Goal: Task Accomplishment & Management: Use online tool/utility

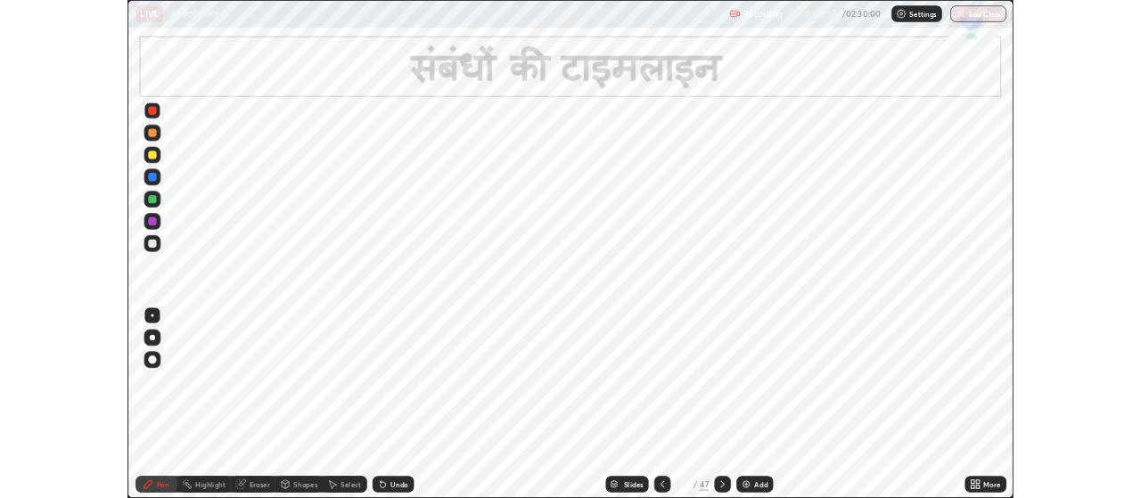
scroll to position [642, 1141]
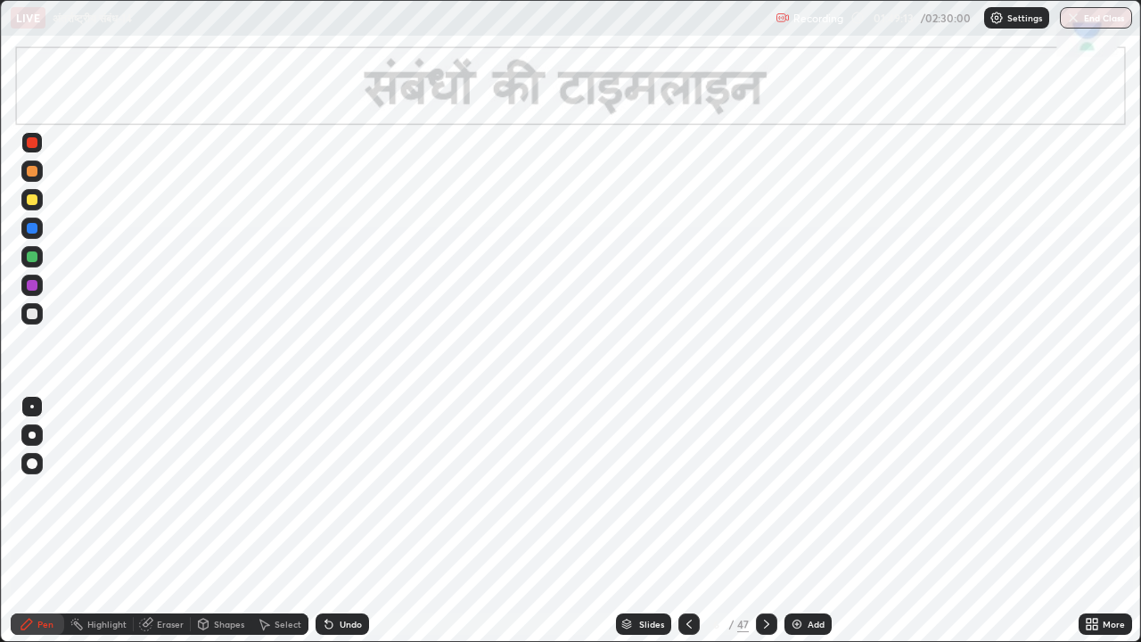
click at [765, 627] on icon at bounding box center [766, 623] width 5 height 9
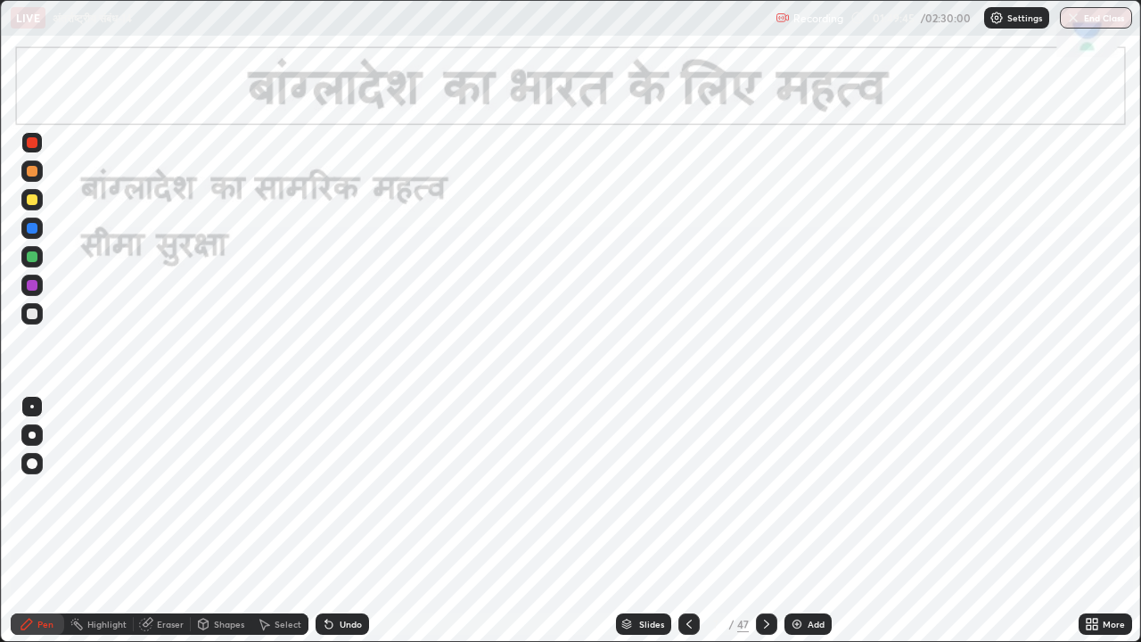
click at [765, 624] on icon at bounding box center [766, 624] width 14 height 14
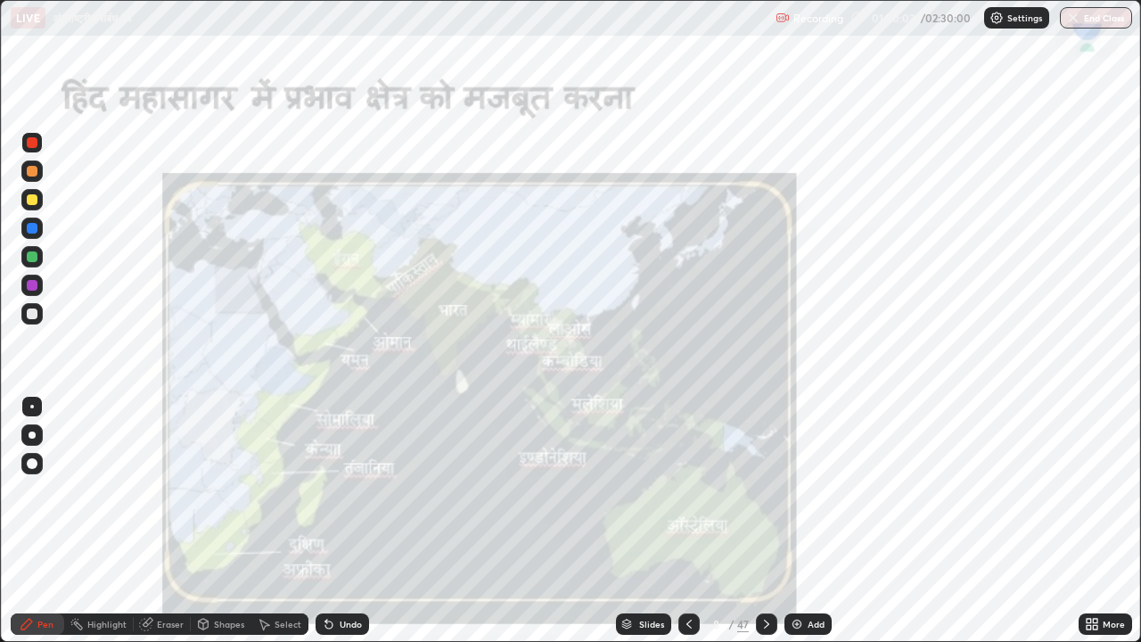
click at [686, 623] on icon at bounding box center [688, 623] width 5 height 9
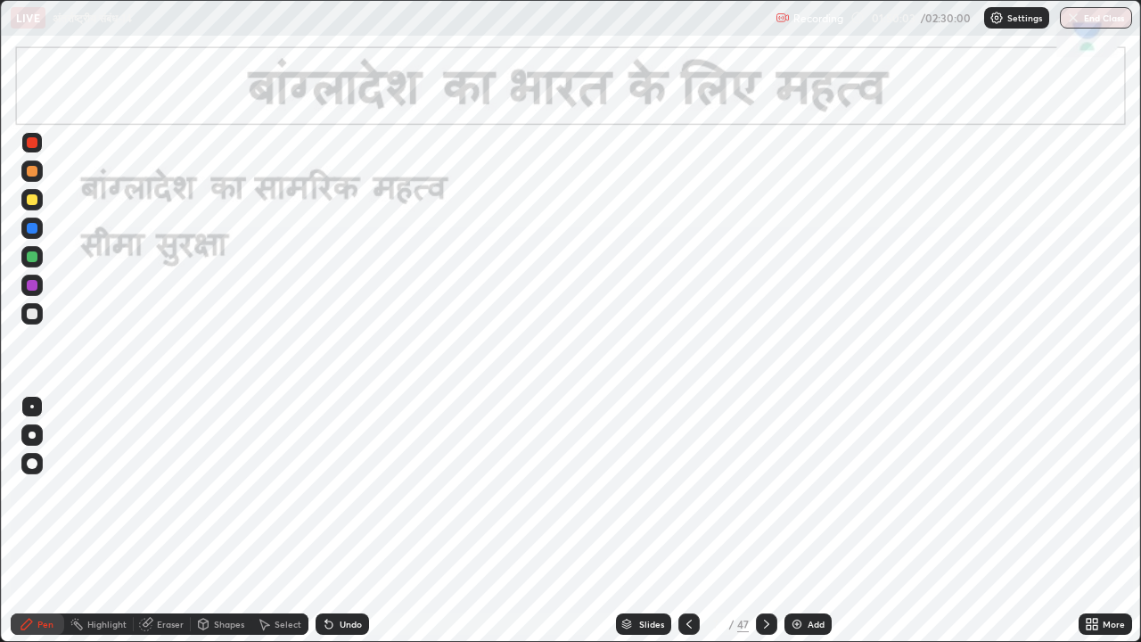
click at [687, 622] on icon at bounding box center [688, 623] width 5 height 9
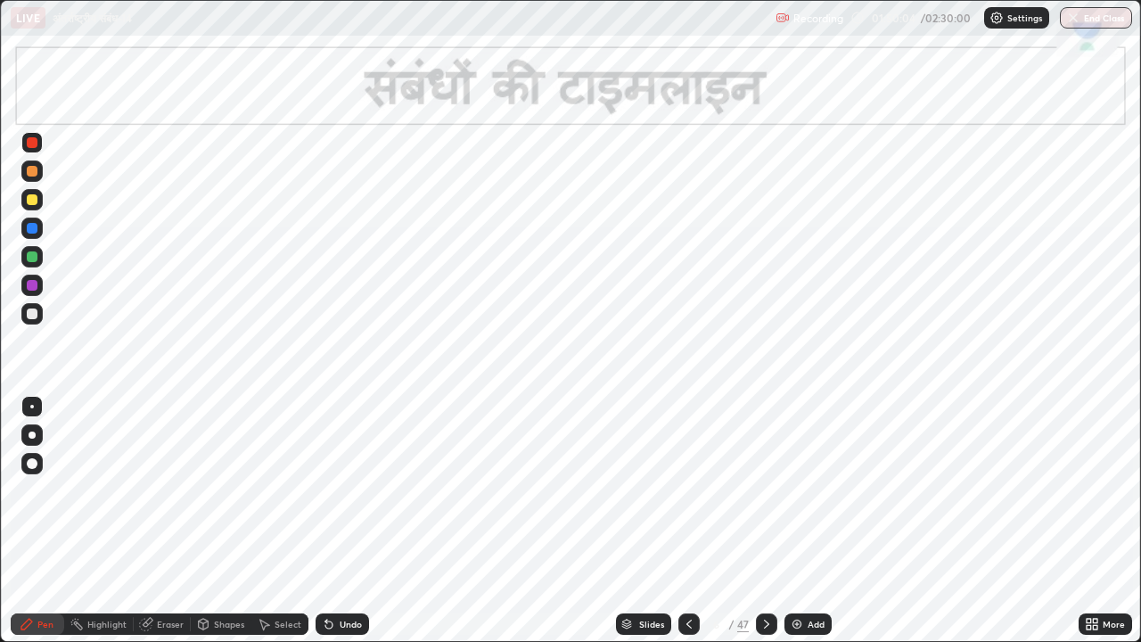
click at [687, 623] on icon at bounding box center [689, 624] width 14 height 14
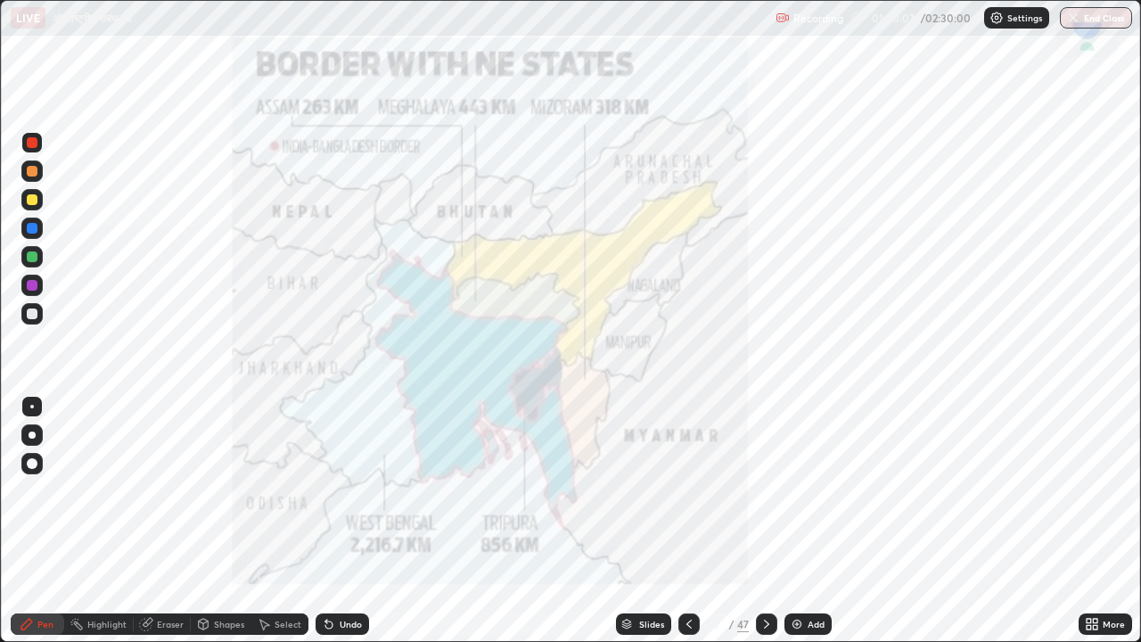
click at [167, 626] on div "Eraser" at bounding box center [170, 623] width 27 height 9
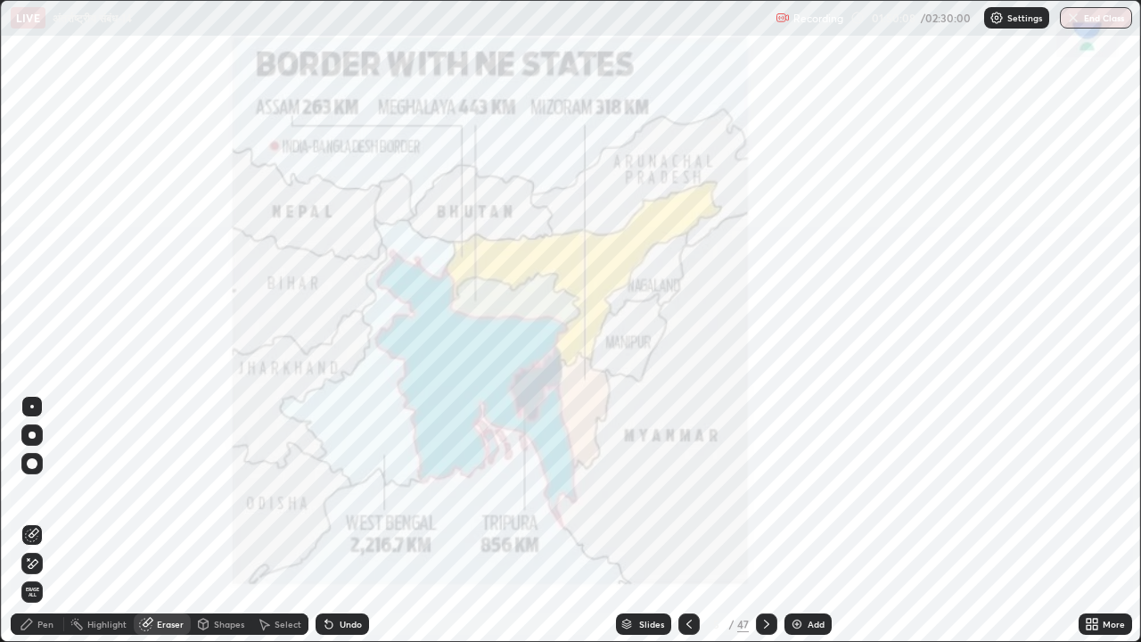
click at [33, 589] on span "Erase all" at bounding box center [32, 591] width 20 height 11
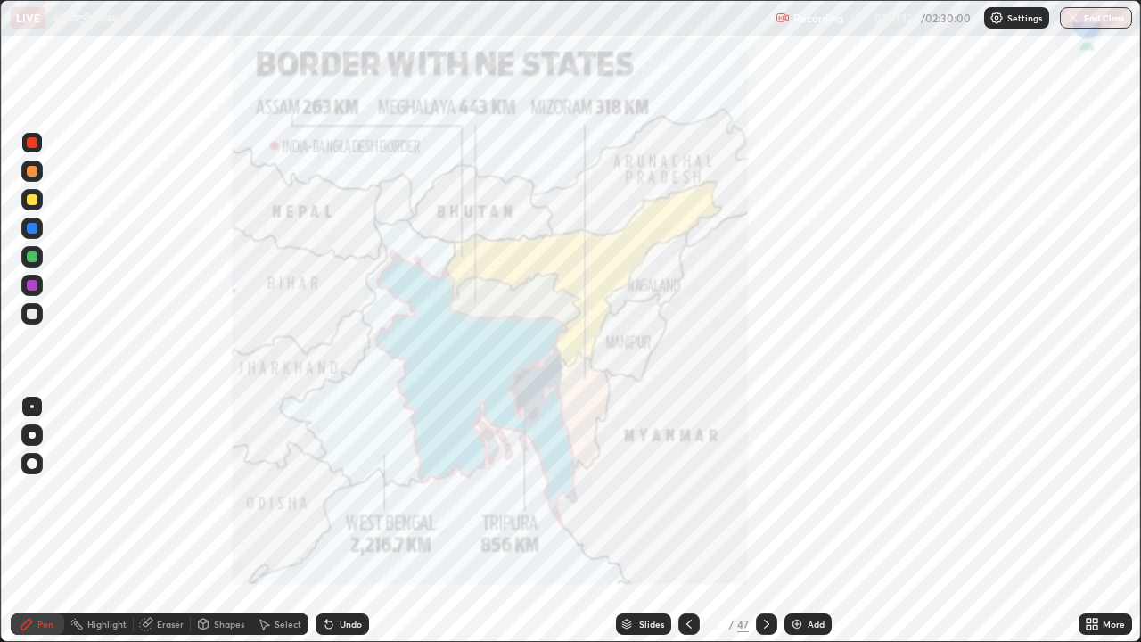
click at [766, 621] on icon at bounding box center [766, 624] width 14 height 14
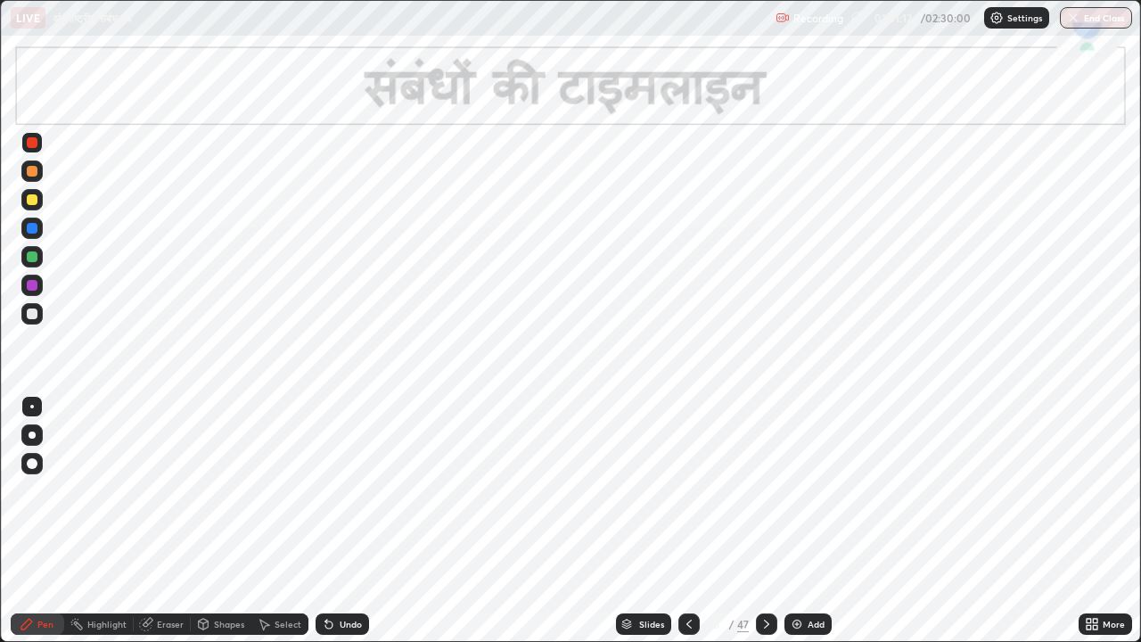
click at [766, 616] on div at bounding box center [766, 623] width 21 height 21
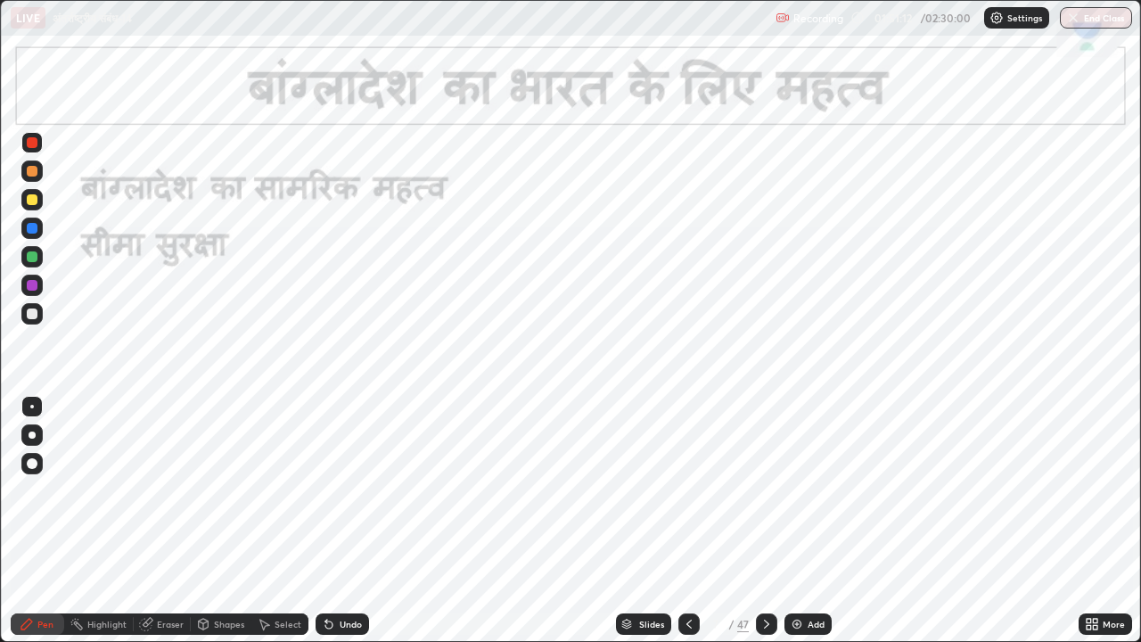
click at [766, 622] on icon at bounding box center [766, 624] width 14 height 14
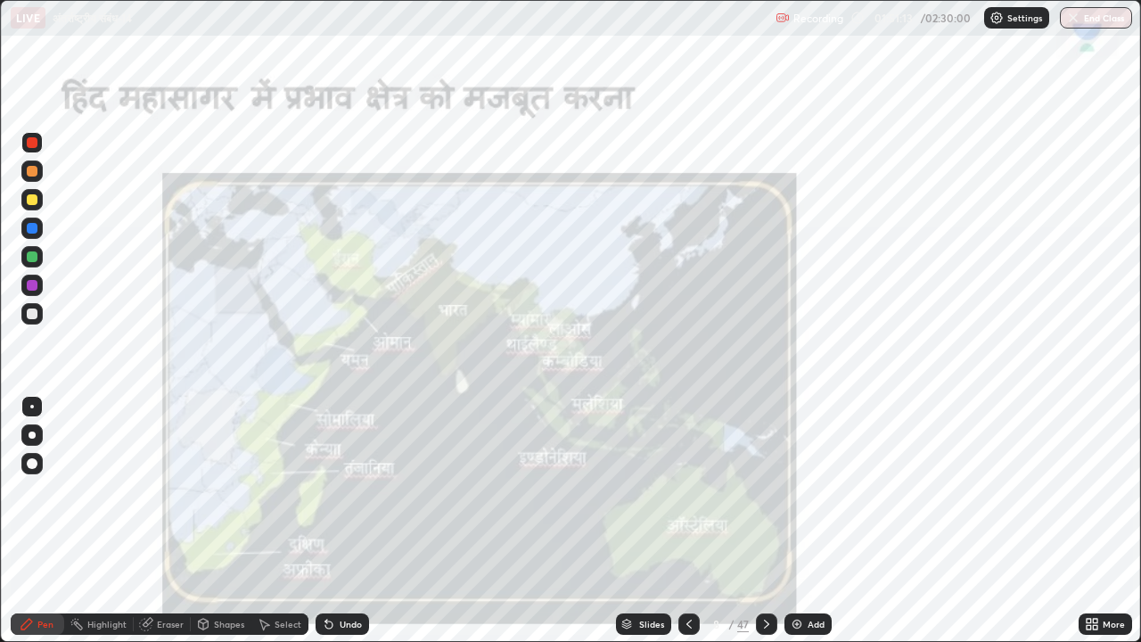
click at [766, 622] on icon at bounding box center [766, 623] width 5 height 9
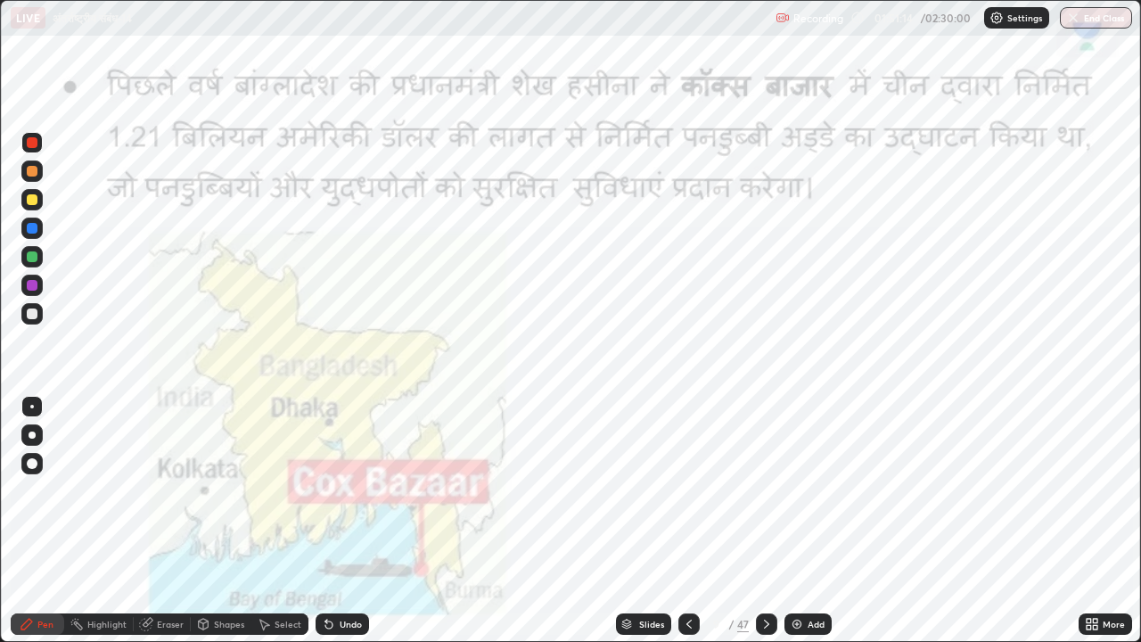
click at [687, 624] on icon at bounding box center [689, 624] width 14 height 14
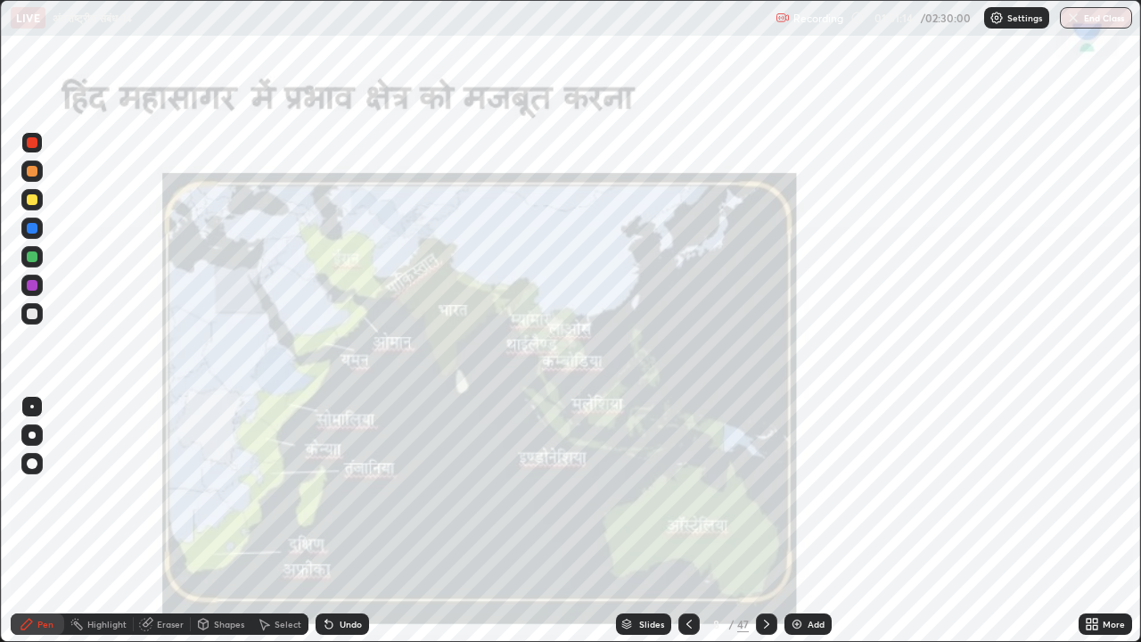
click at [686, 624] on icon at bounding box center [688, 623] width 5 height 9
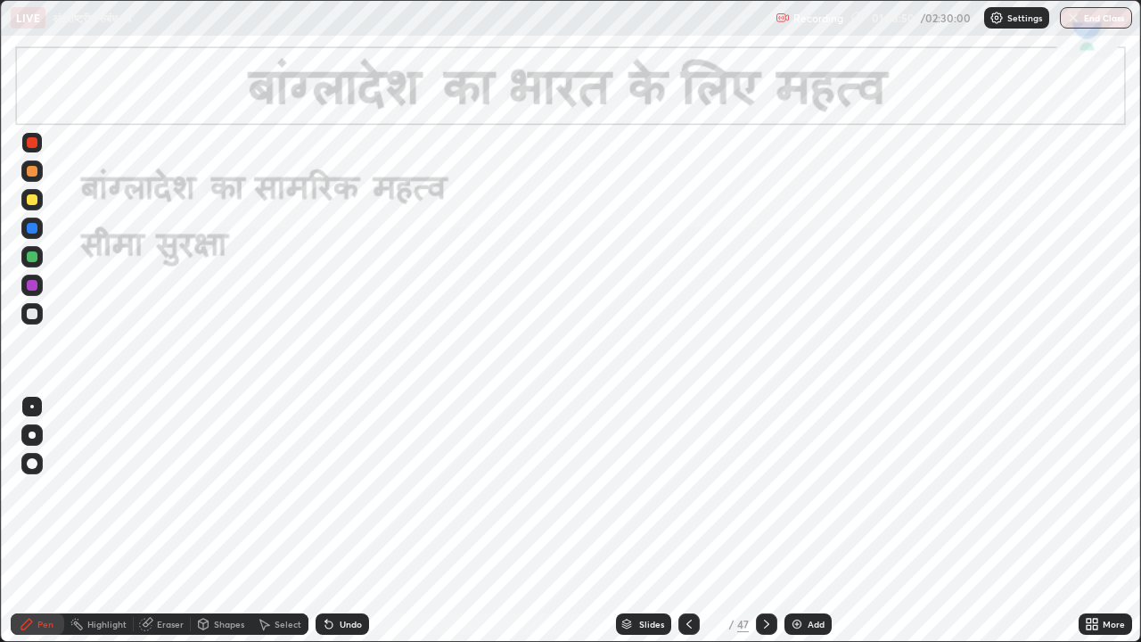
click at [689, 616] on div at bounding box center [688, 623] width 21 height 21
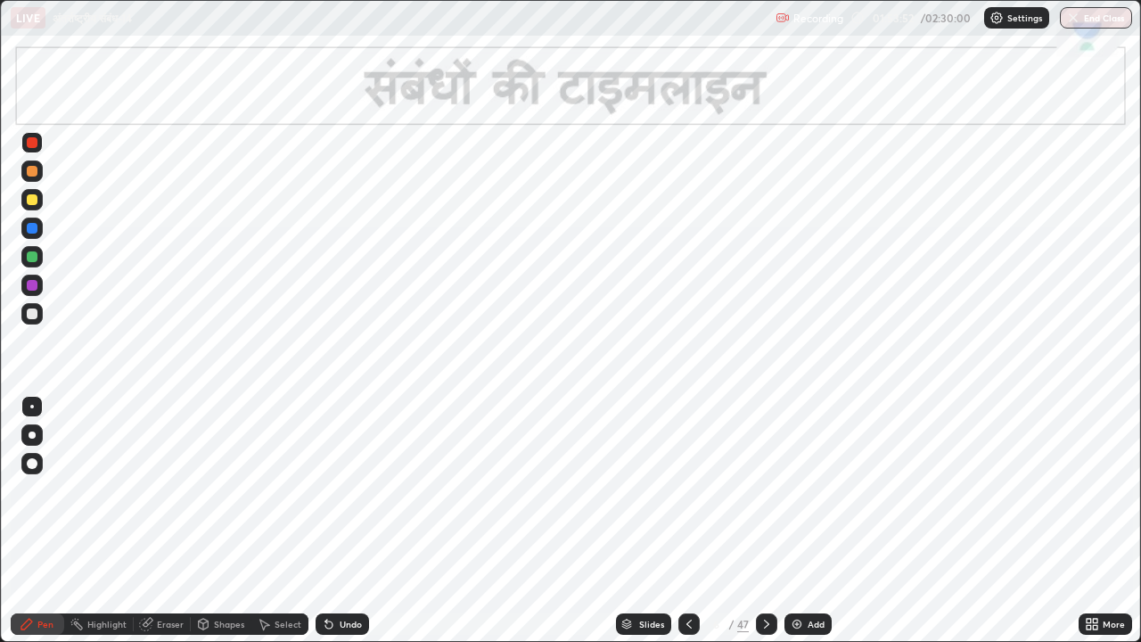
click at [684, 616] on div at bounding box center [688, 623] width 21 height 21
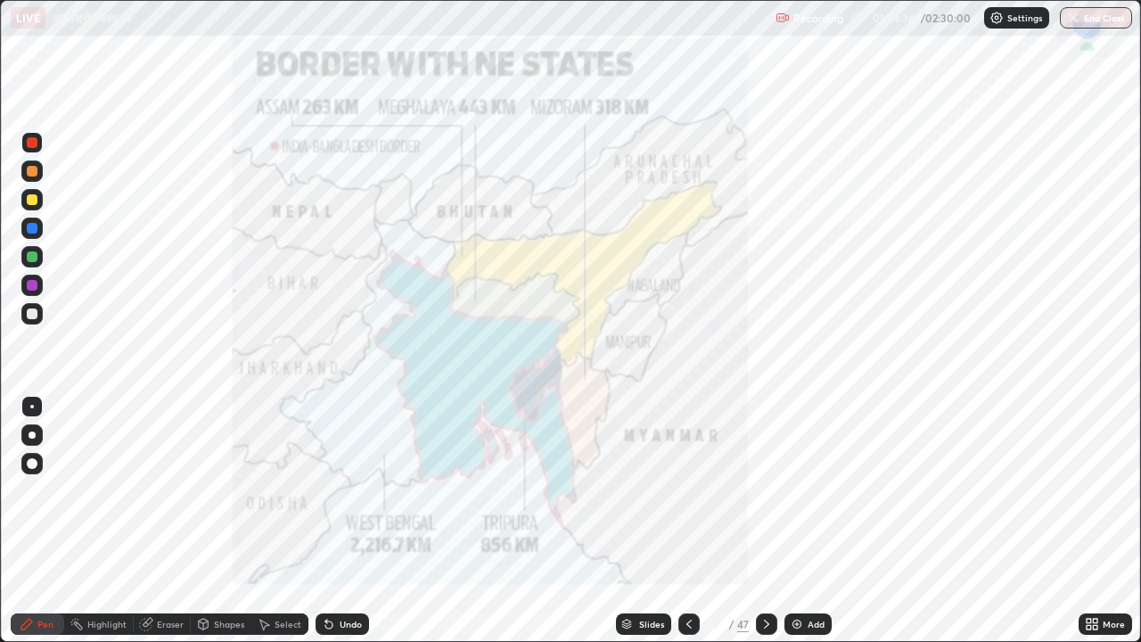
click at [765, 624] on icon at bounding box center [766, 624] width 14 height 14
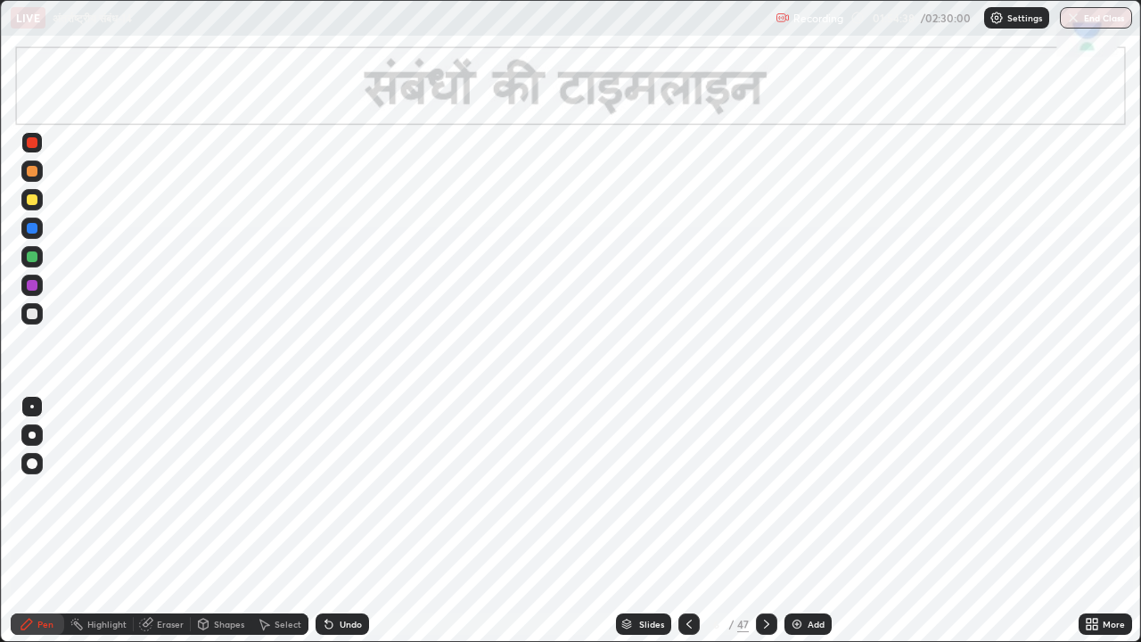
click at [765, 624] on icon at bounding box center [766, 624] width 14 height 14
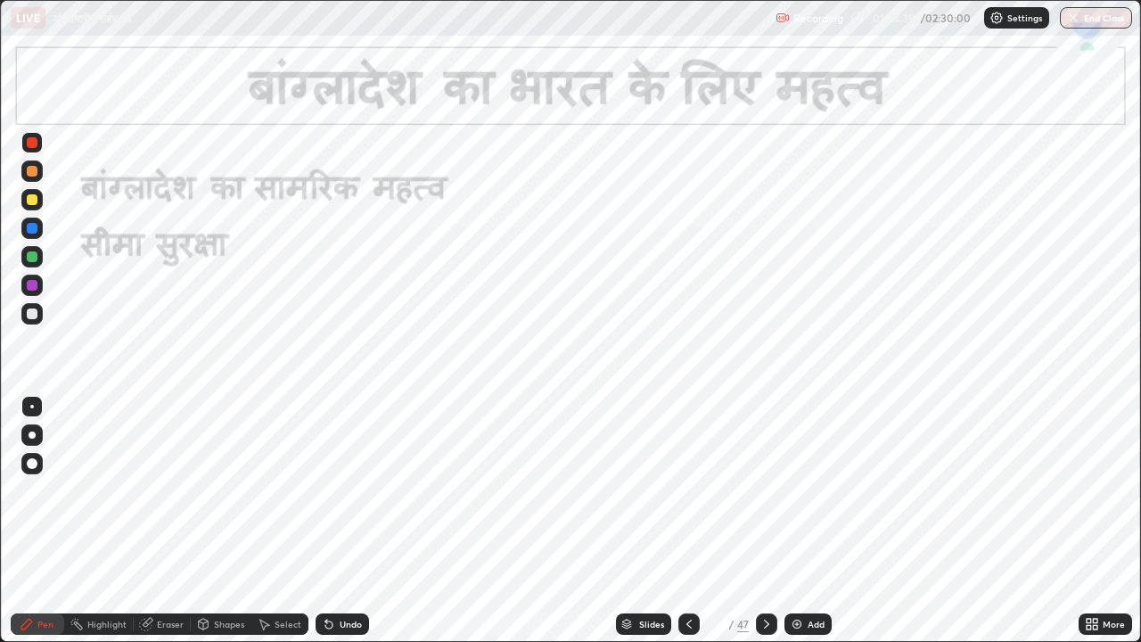
click at [764, 627] on icon at bounding box center [766, 623] width 5 height 9
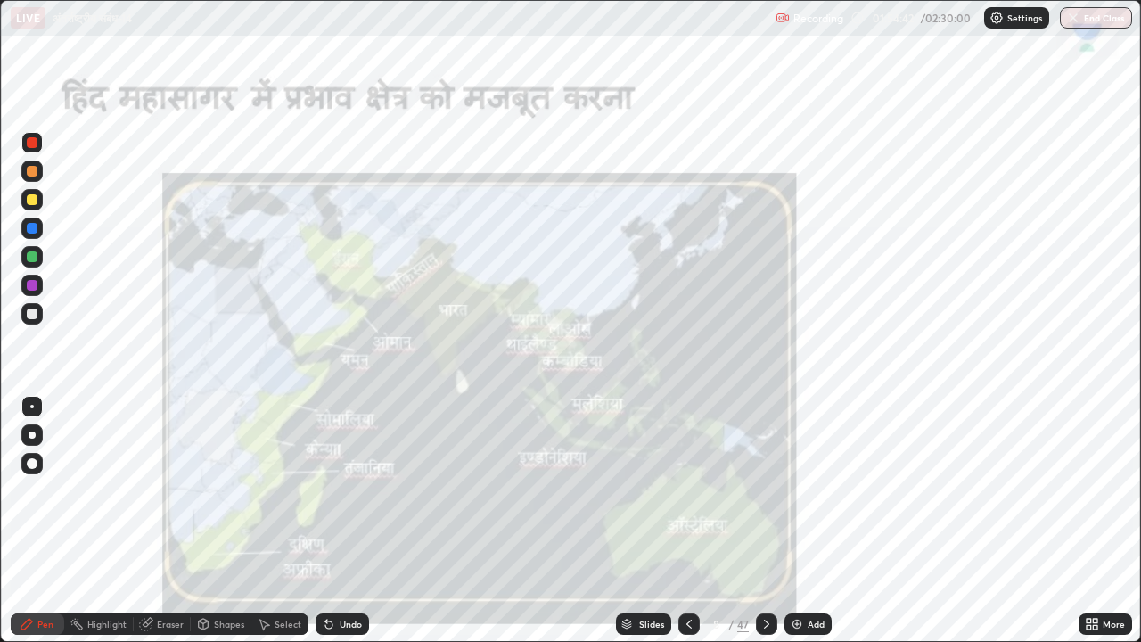
click at [687, 624] on icon at bounding box center [689, 624] width 14 height 14
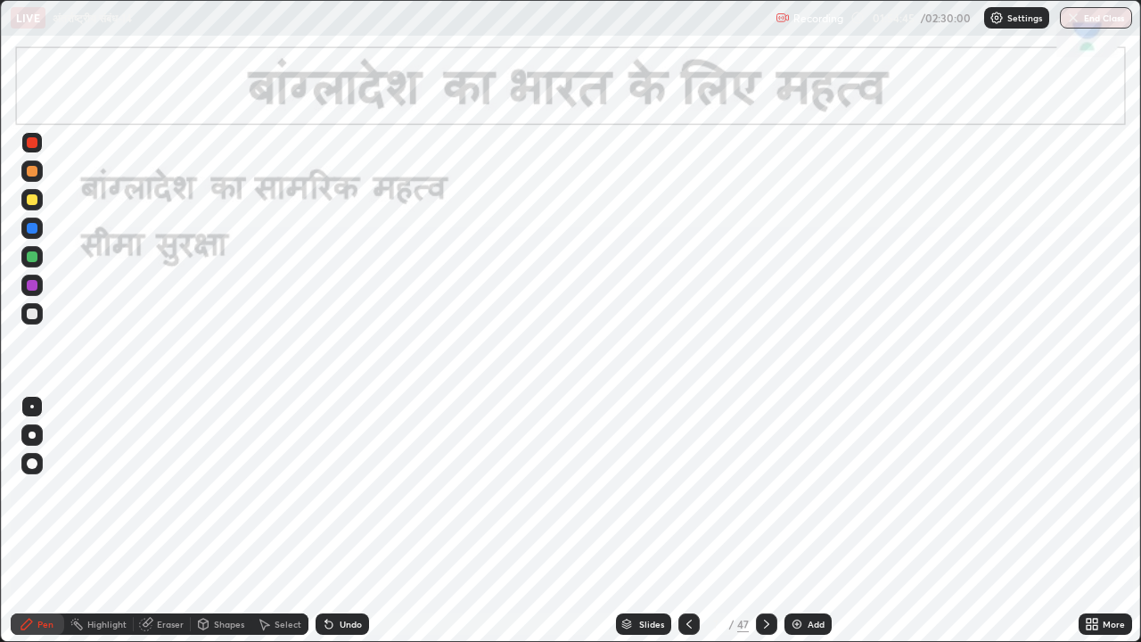
click at [766, 625] on icon at bounding box center [766, 623] width 5 height 9
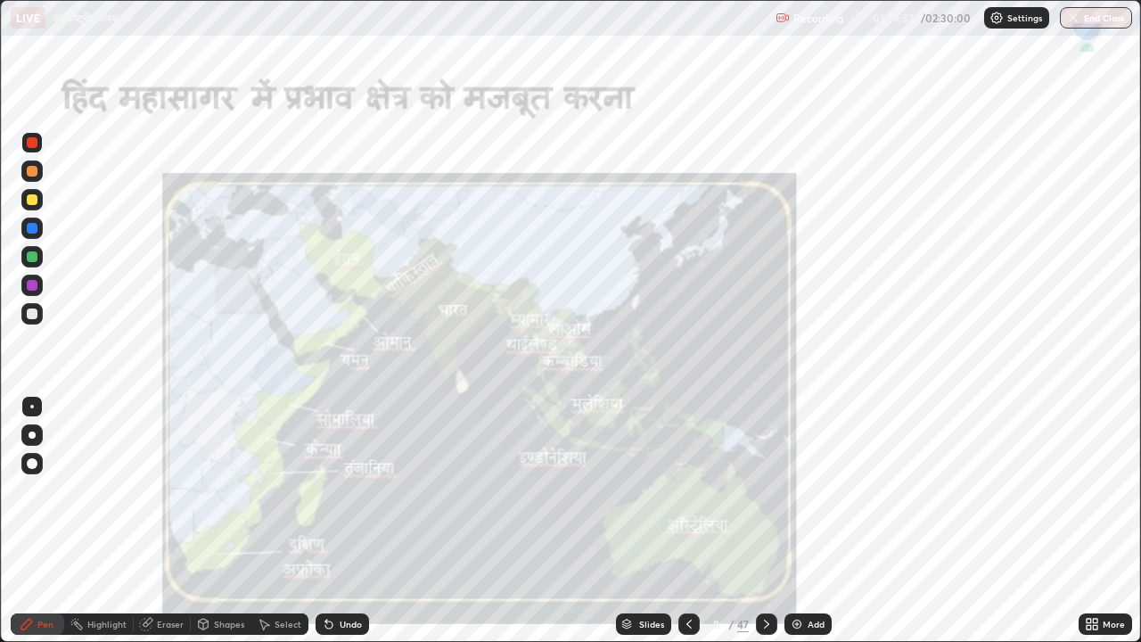
click at [762, 632] on div at bounding box center [766, 623] width 21 height 21
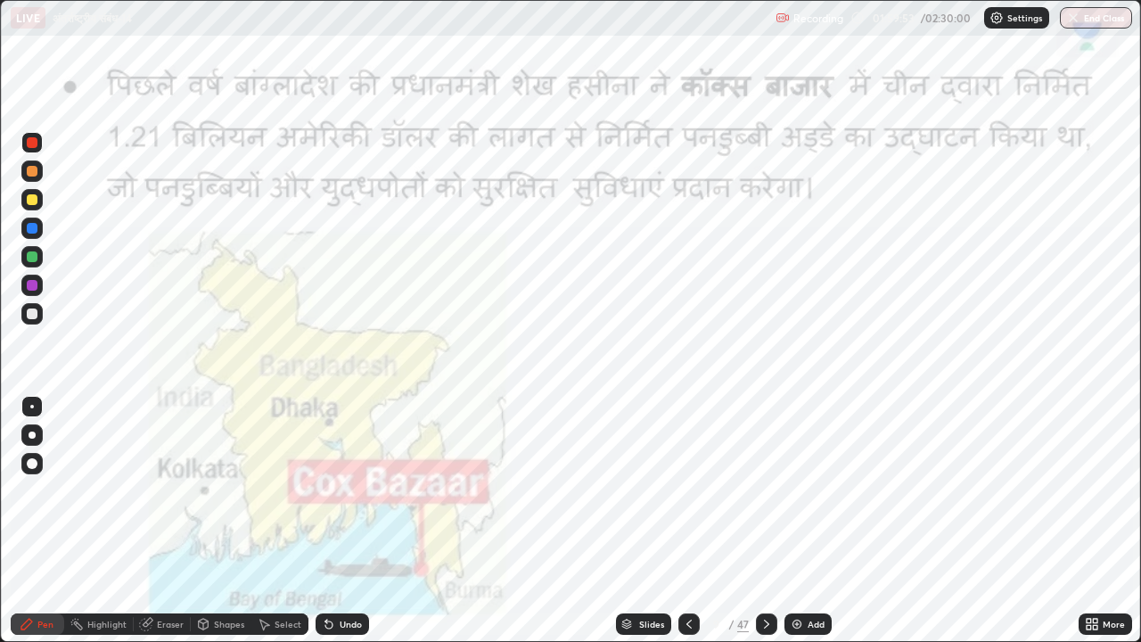
click at [765, 624] on icon at bounding box center [766, 624] width 14 height 14
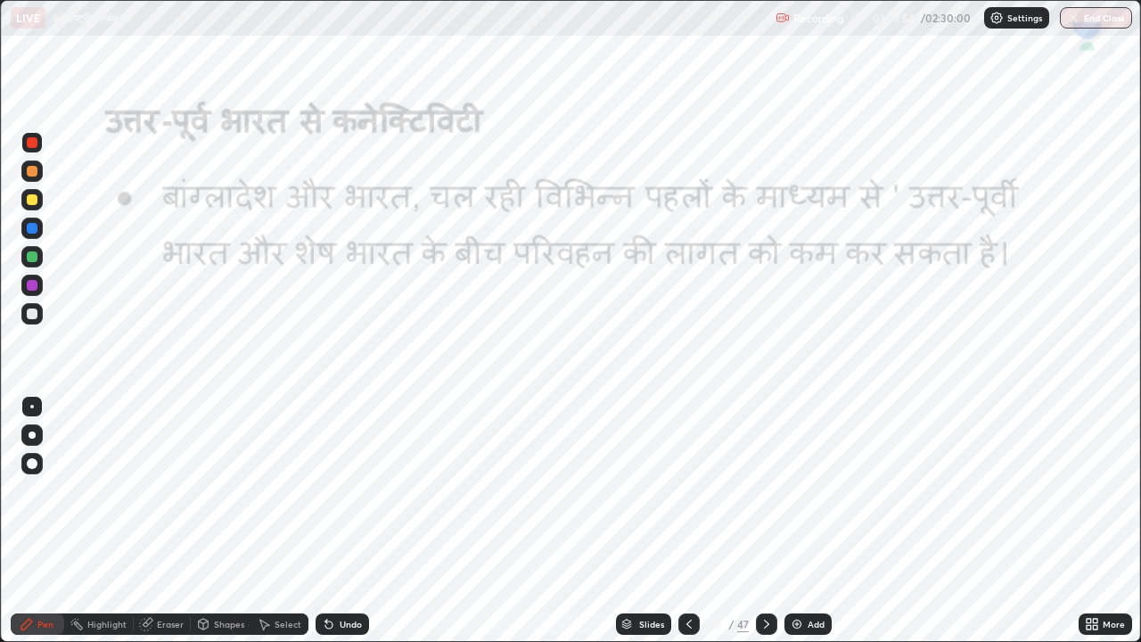
click at [689, 619] on icon at bounding box center [689, 624] width 14 height 14
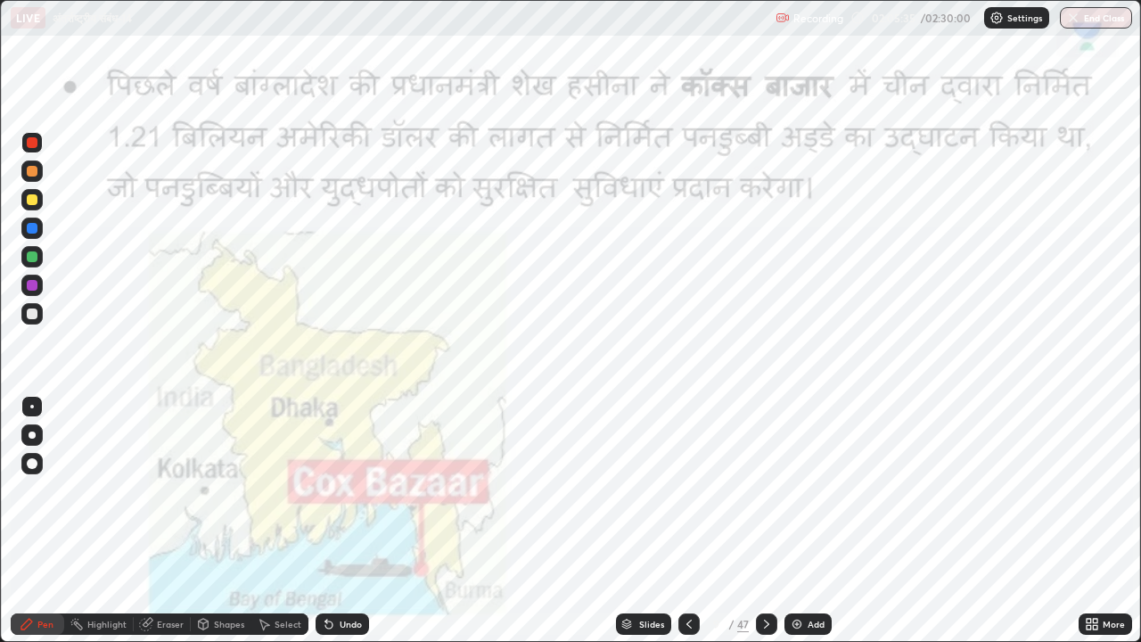
click at [767, 622] on icon at bounding box center [766, 624] width 14 height 14
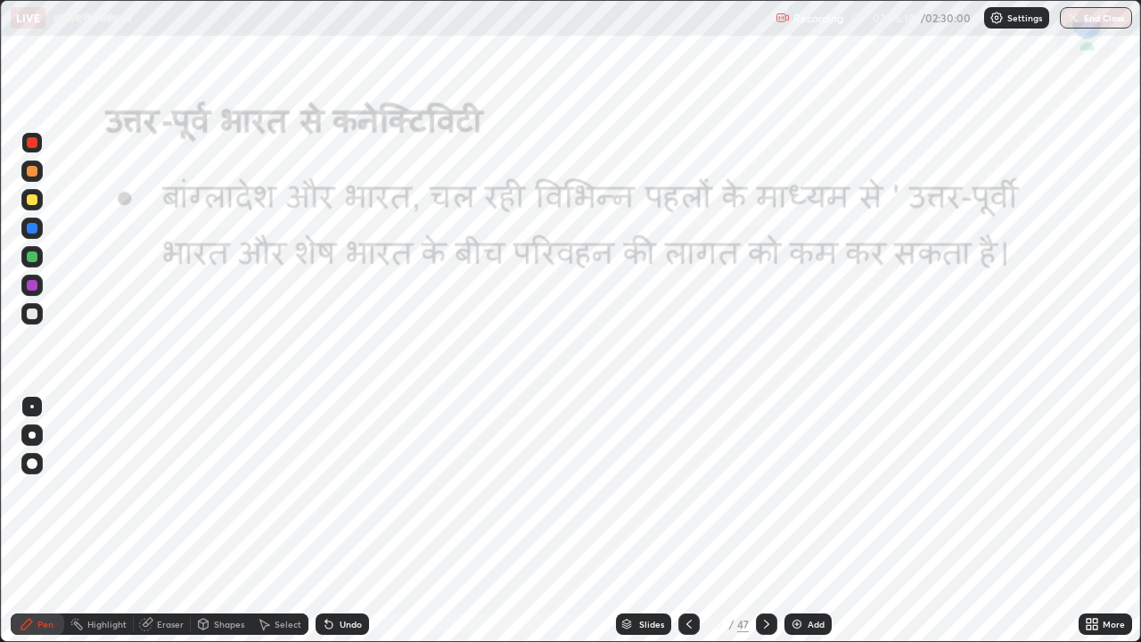
click at [762, 622] on icon at bounding box center [766, 624] width 14 height 14
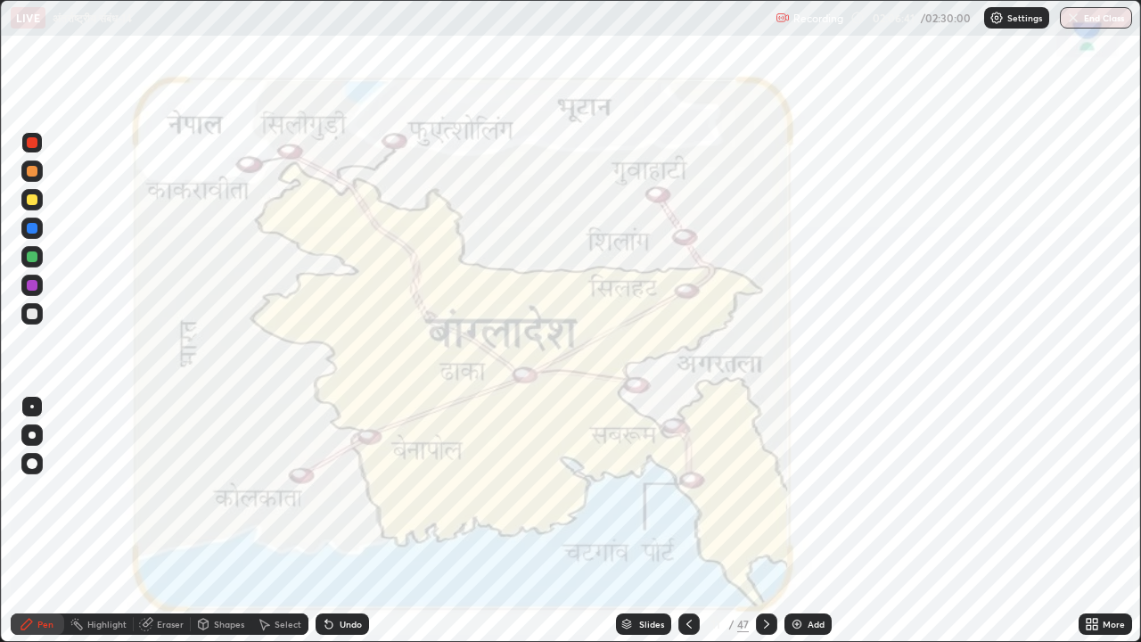
click at [764, 624] on icon at bounding box center [766, 624] width 14 height 14
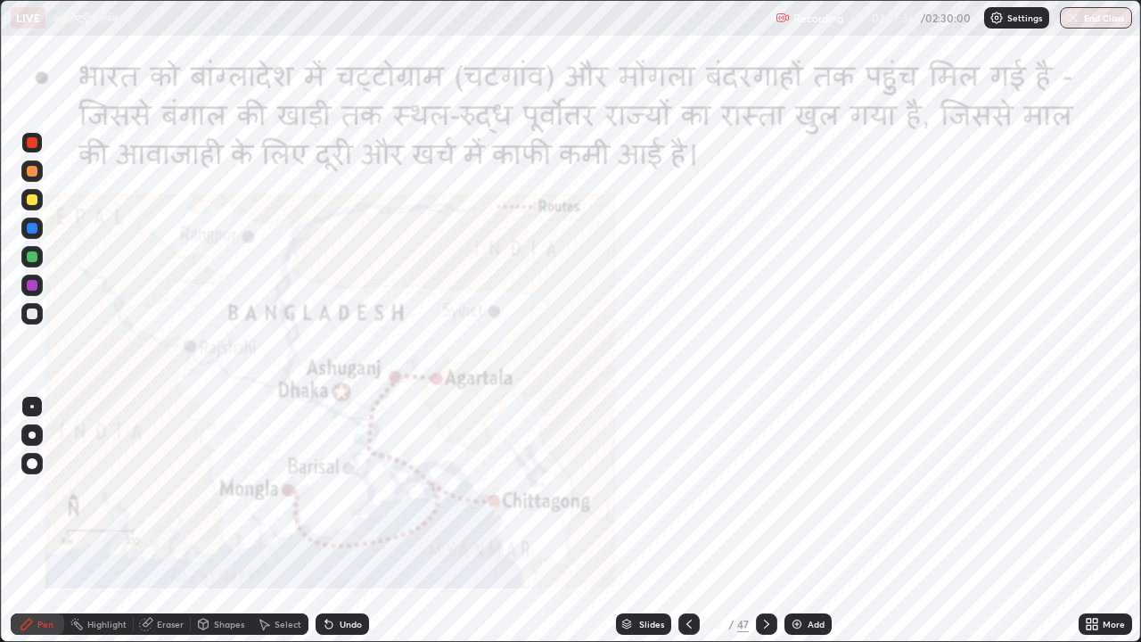
click at [696, 624] on div at bounding box center [688, 623] width 21 height 21
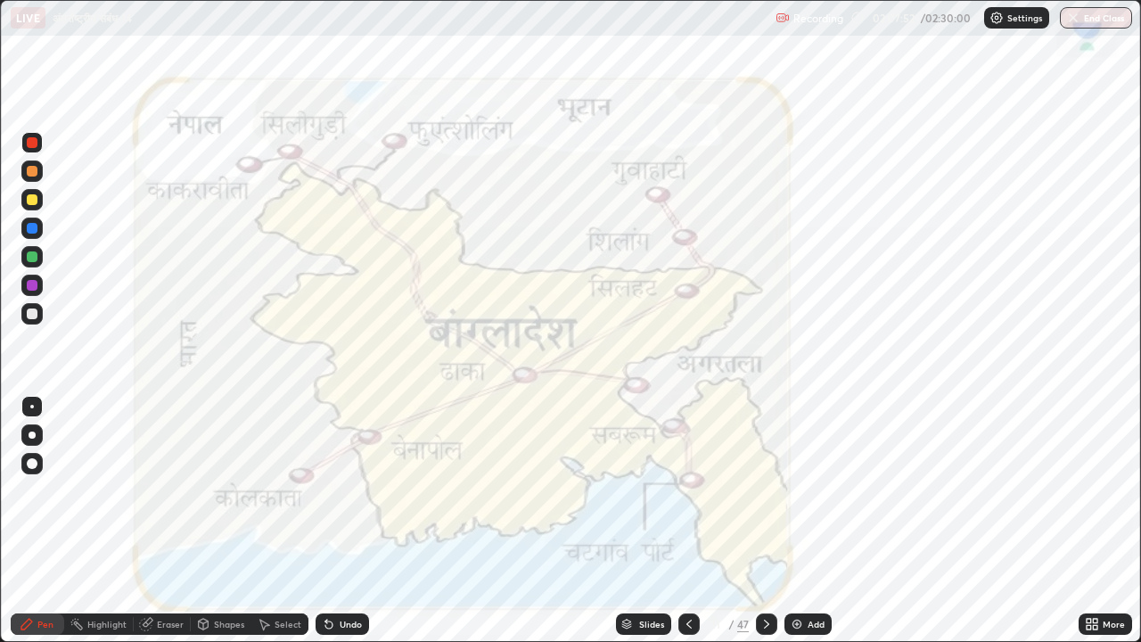
click at [765, 621] on icon at bounding box center [766, 623] width 5 height 9
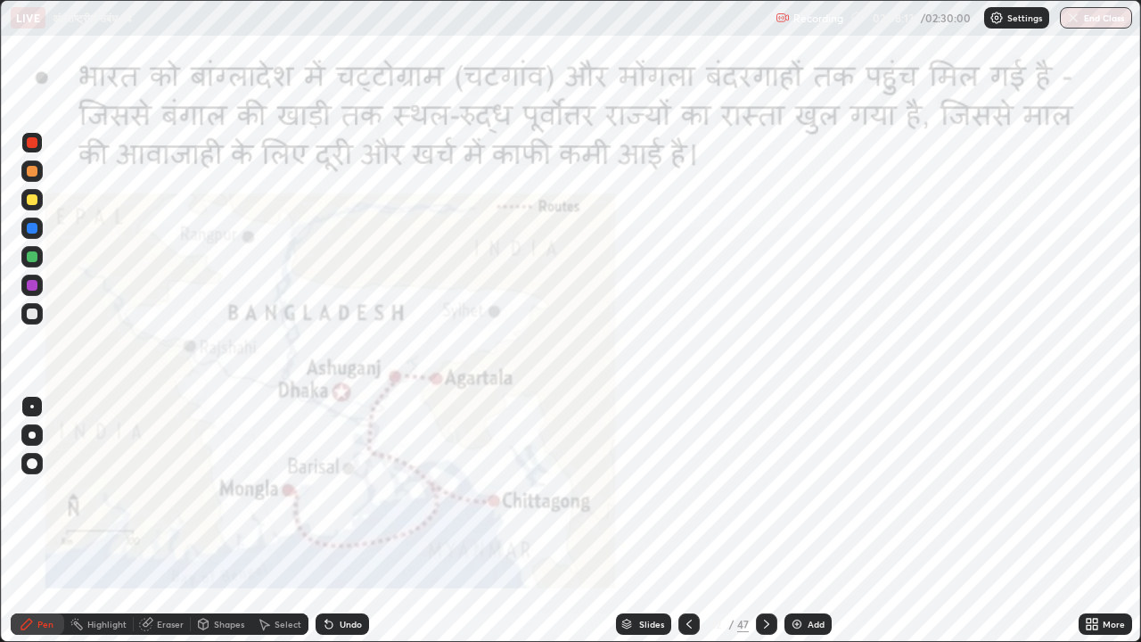
click at [766, 624] on icon at bounding box center [766, 623] width 5 height 9
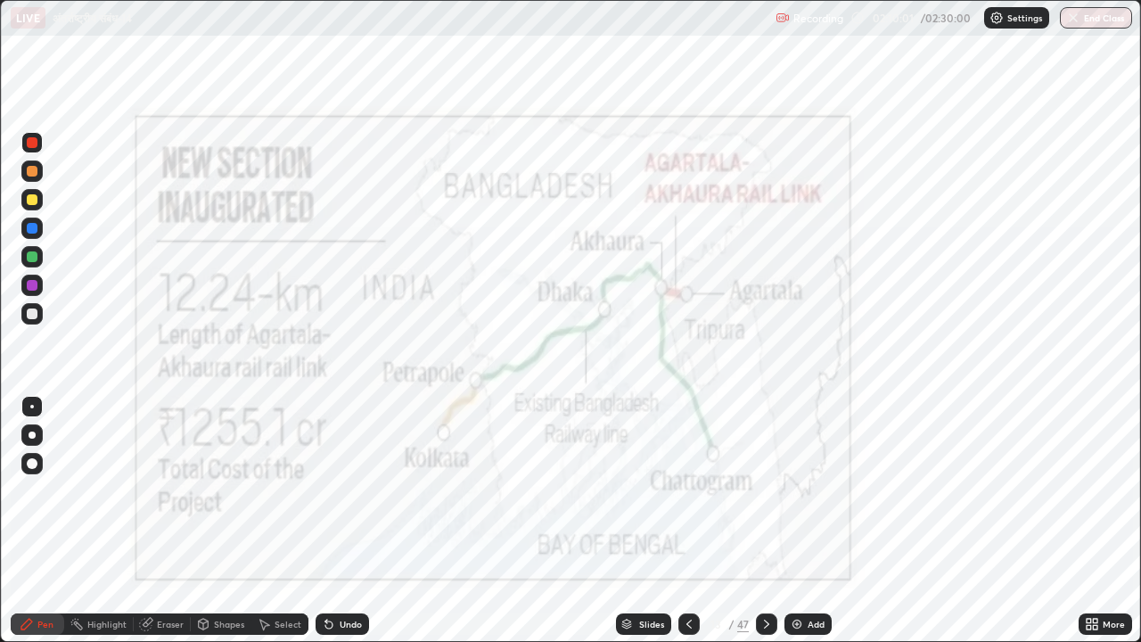
click at [768, 619] on icon at bounding box center [766, 624] width 14 height 14
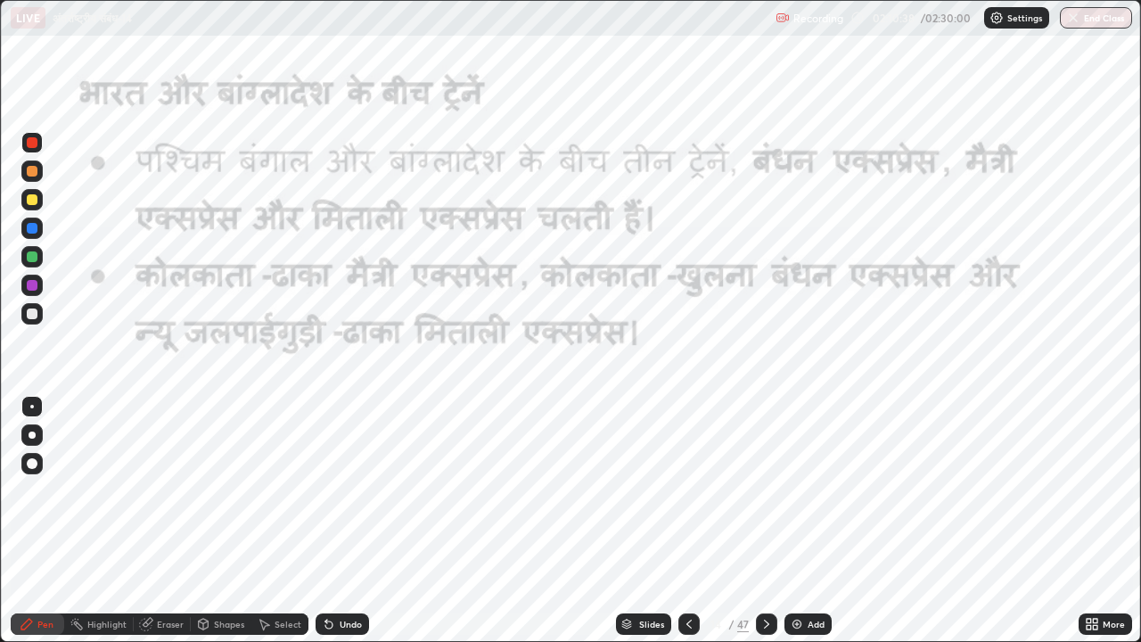
click at [686, 611] on div at bounding box center [688, 624] width 21 height 36
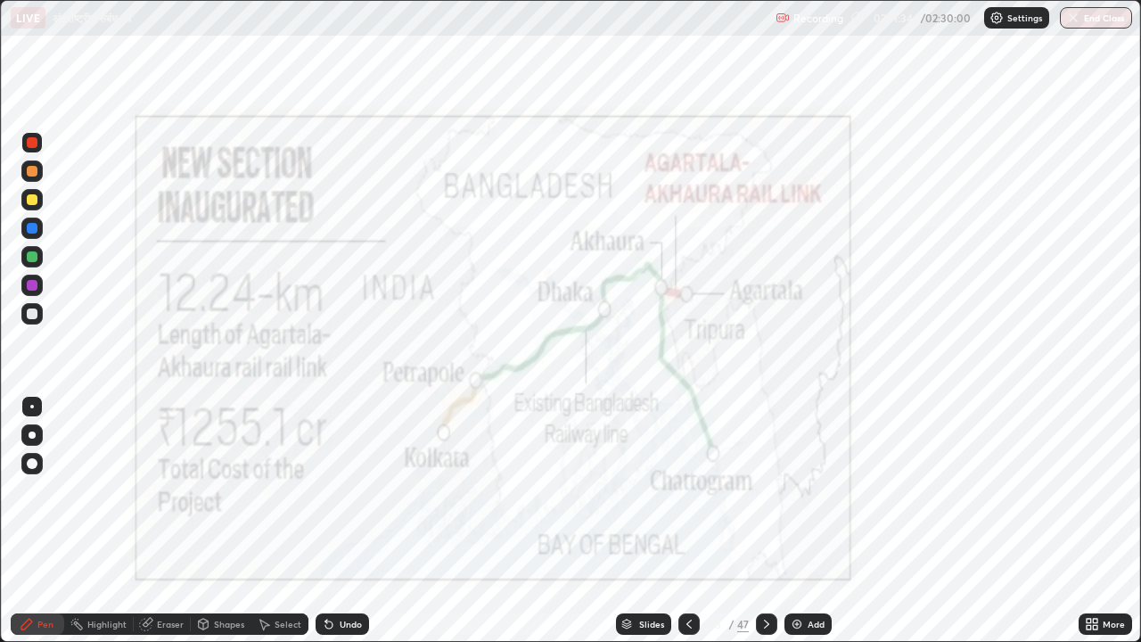
click at [763, 620] on icon at bounding box center [766, 624] width 14 height 14
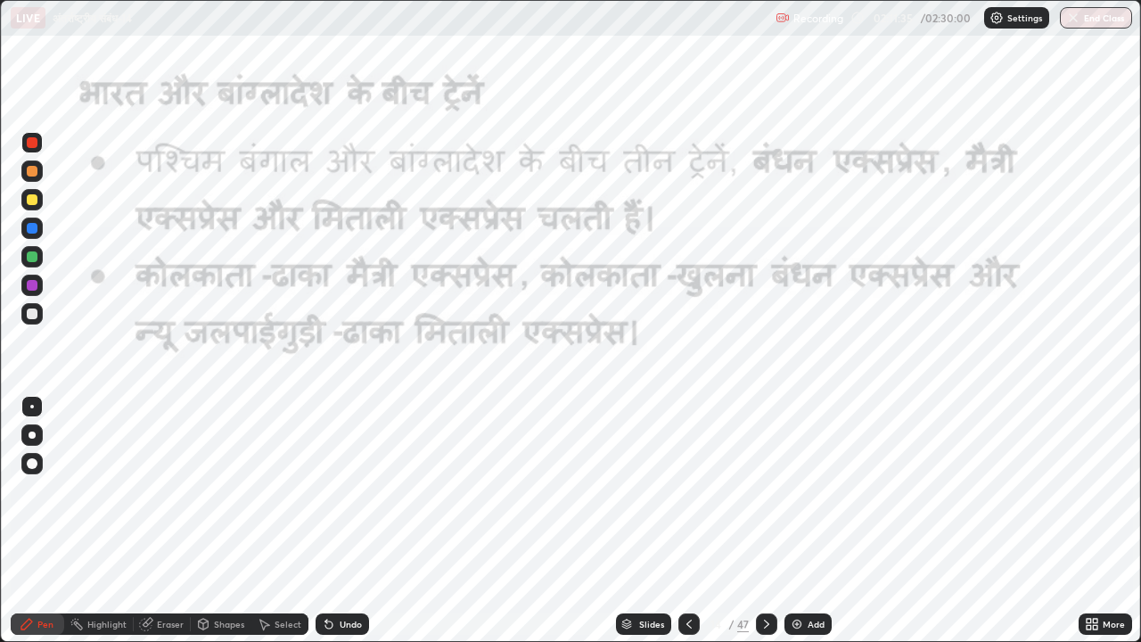
click at [688, 621] on icon at bounding box center [688, 623] width 5 height 9
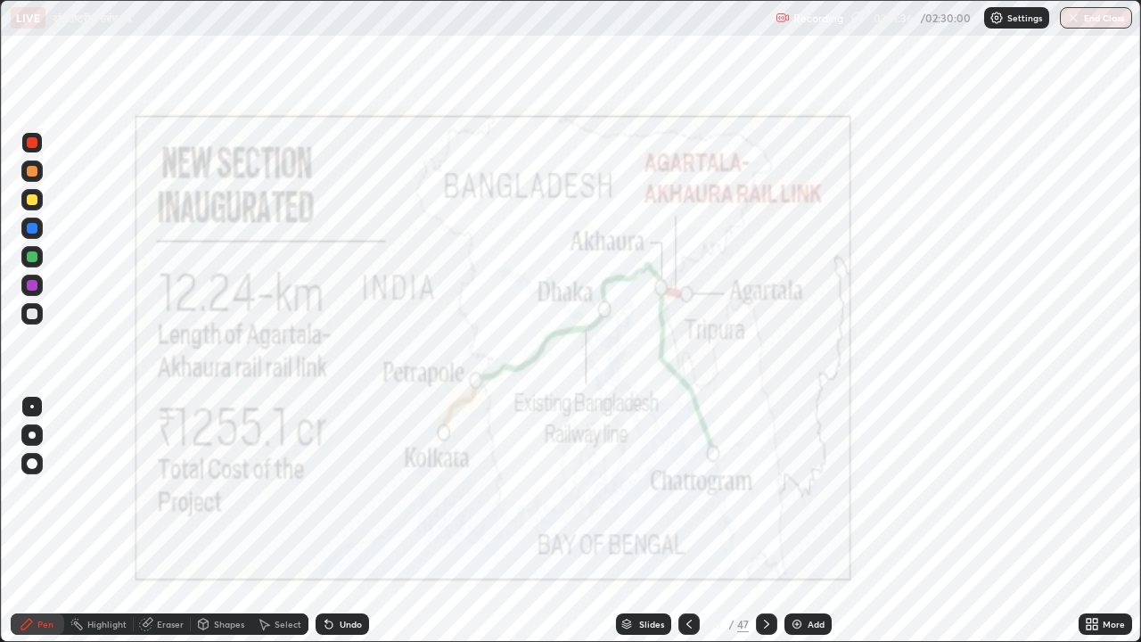
click at [687, 624] on icon at bounding box center [689, 624] width 14 height 14
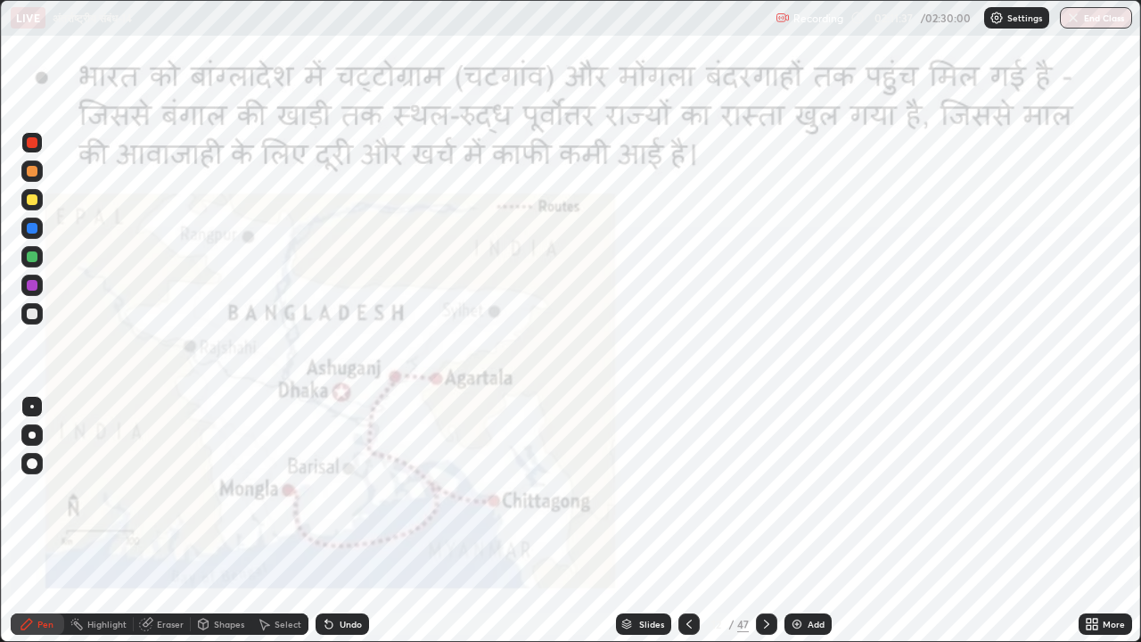
click at [688, 621] on icon at bounding box center [688, 623] width 5 height 9
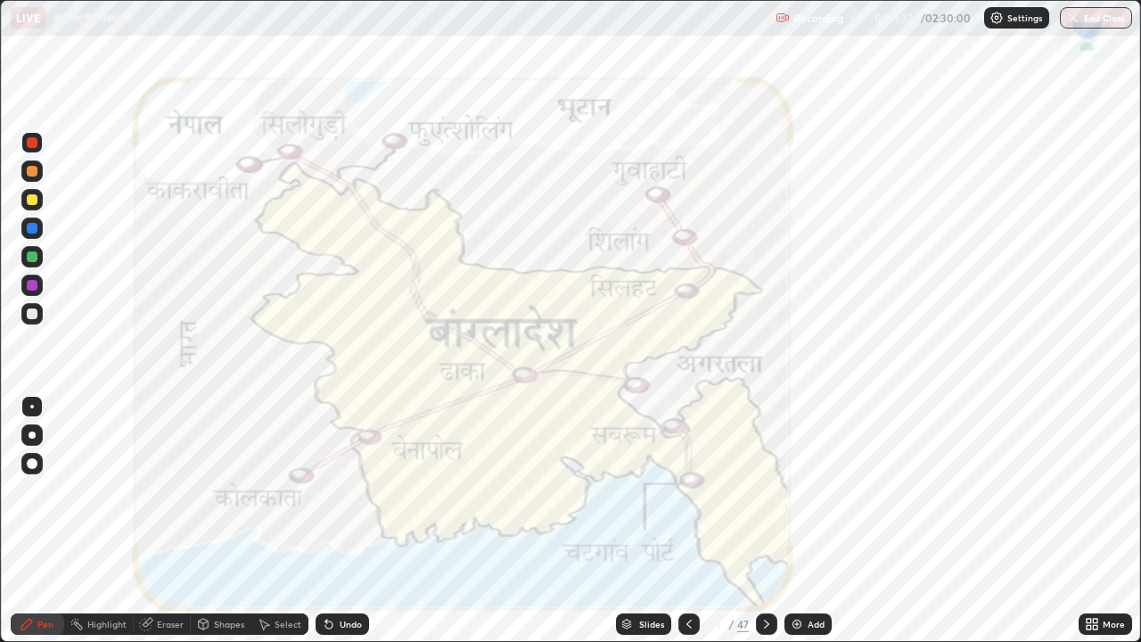
click at [687, 621] on icon at bounding box center [689, 624] width 14 height 14
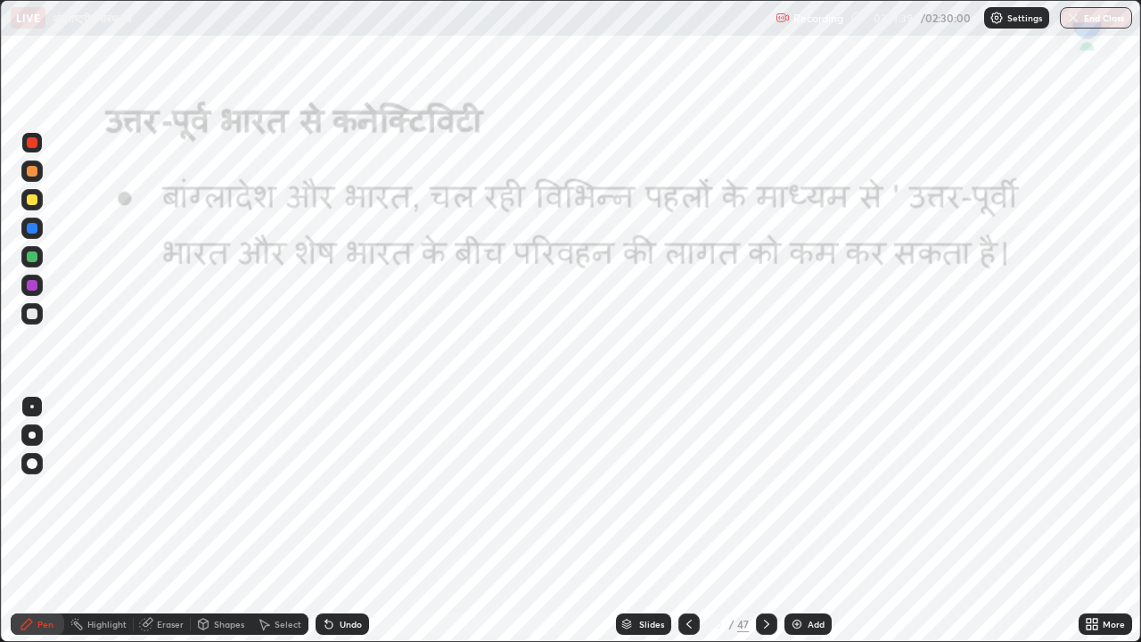
click at [686, 618] on icon at bounding box center [689, 624] width 14 height 14
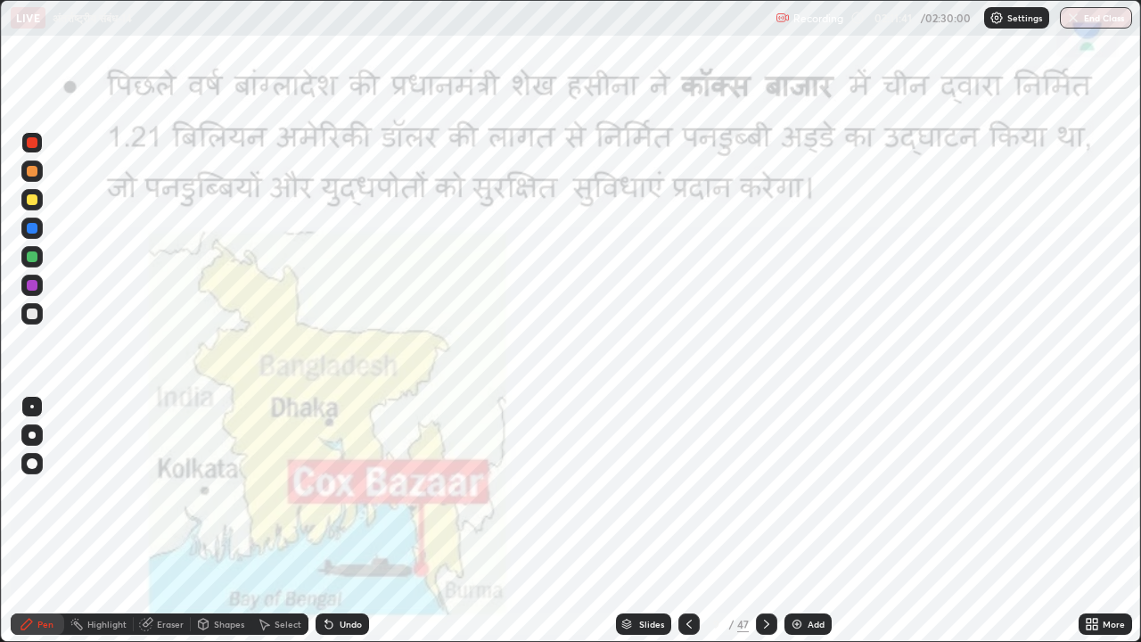
click at [766, 625] on icon at bounding box center [766, 623] width 5 height 9
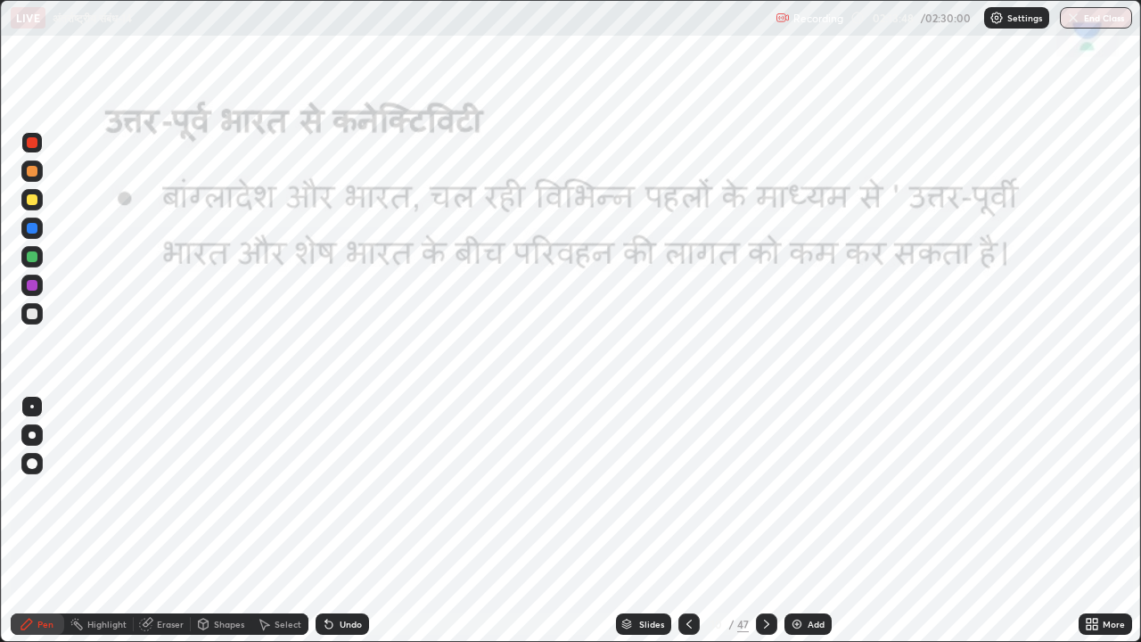
click at [766, 620] on icon at bounding box center [766, 624] width 14 height 14
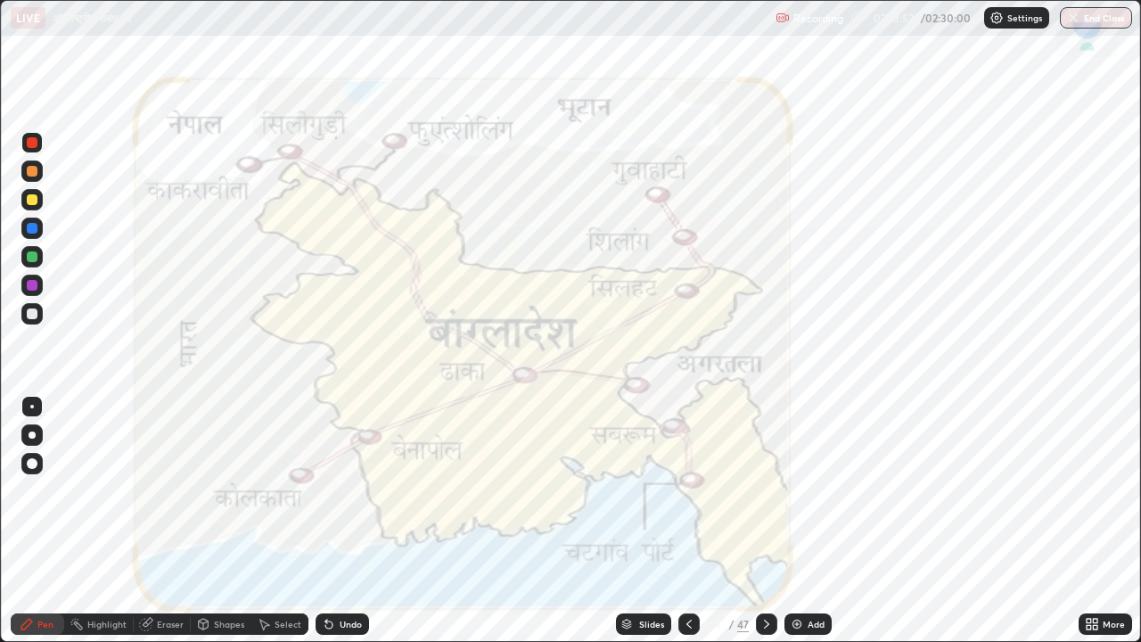
click at [763, 622] on icon at bounding box center [766, 624] width 14 height 14
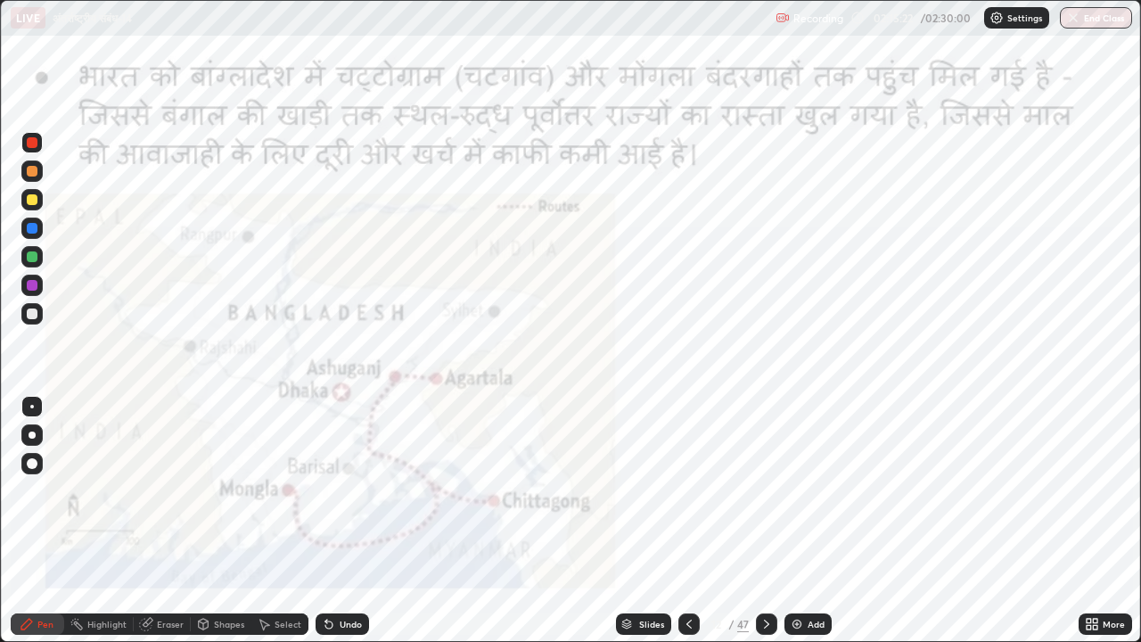
click at [759, 620] on icon at bounding box center [766, 624] width 14 height 14
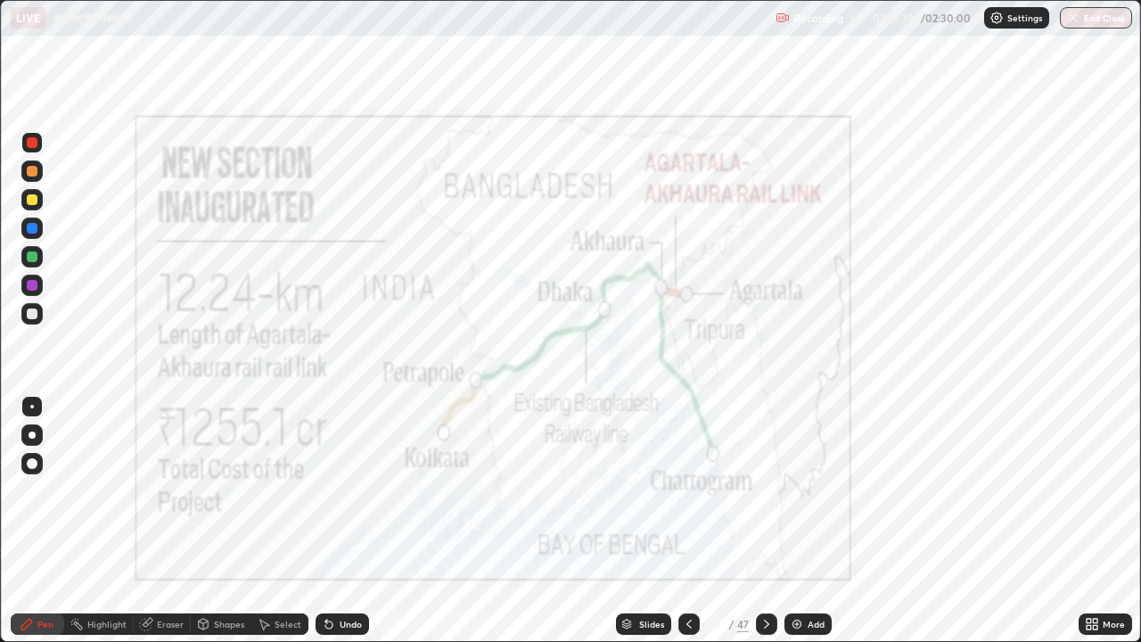
click at [766, 619] on icon at bounding box center [766, 624] width 14 height 14
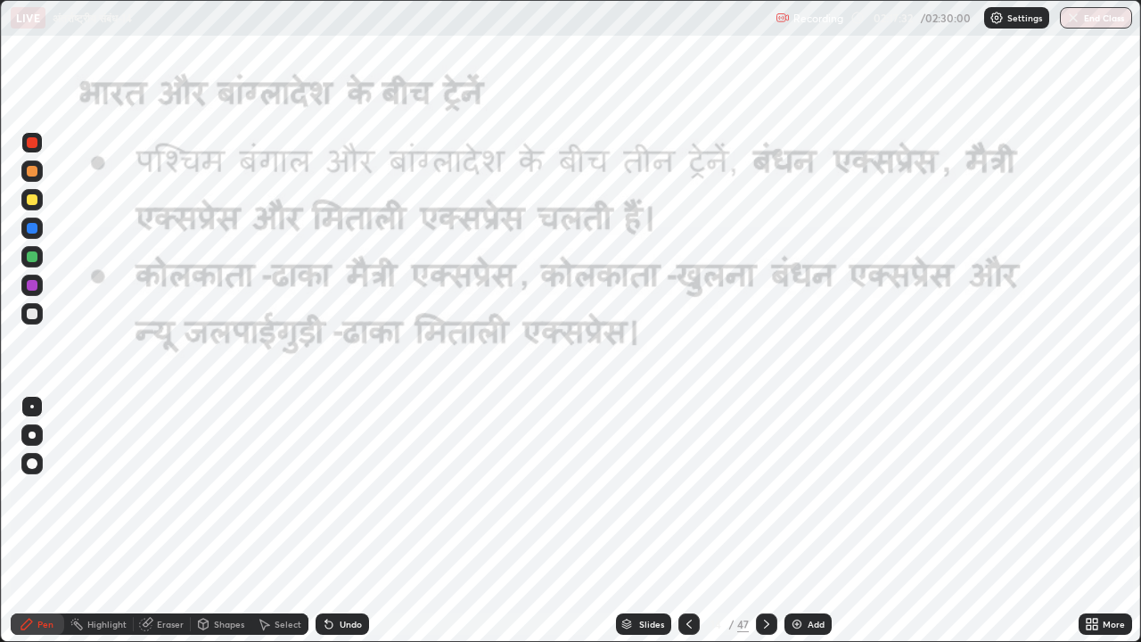
click at [684, 618] on icon at bounding box center [689, 624] width 14 height 14
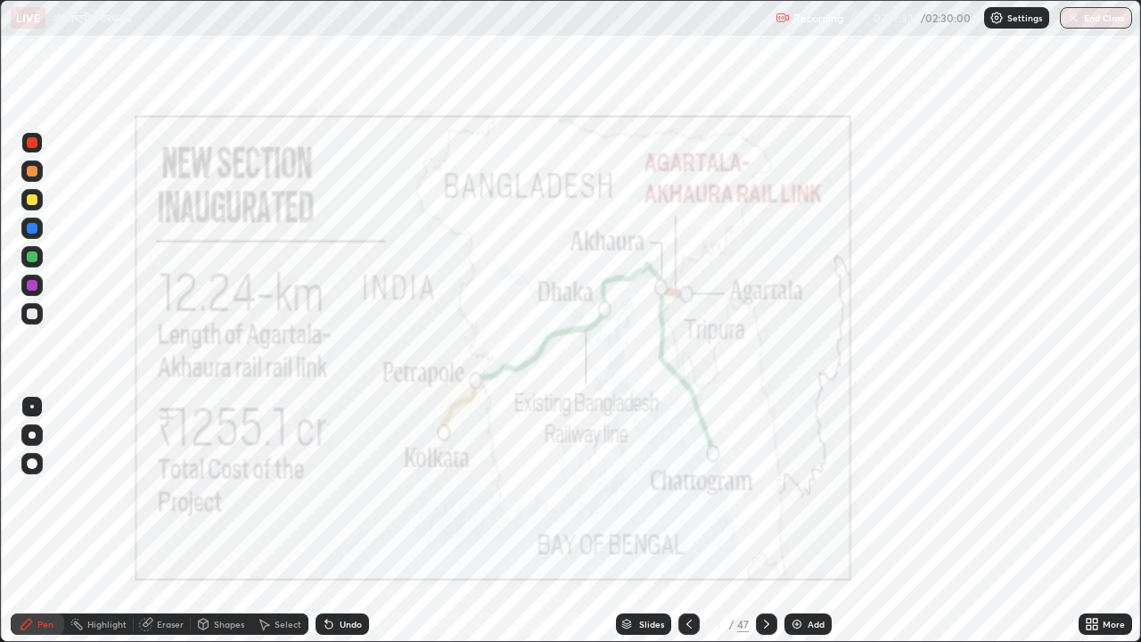
click at [687, 615] on div at bounding box center [688, 623] width 21 height 21
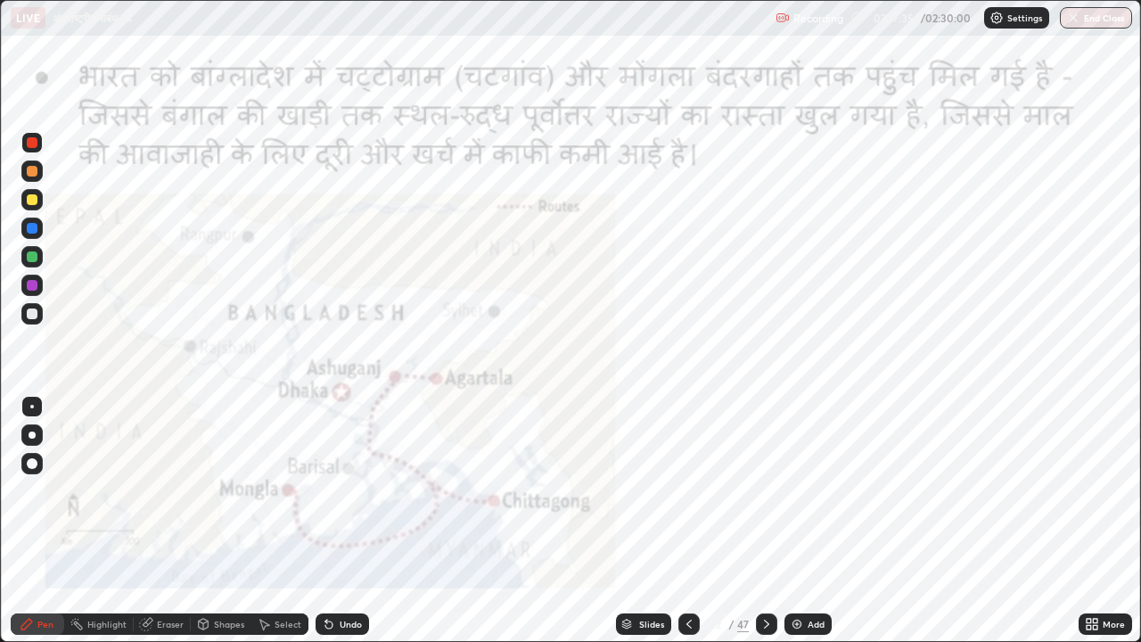
click at [684, 619] on icon at bounding box center [689, 624] width 14 height 14
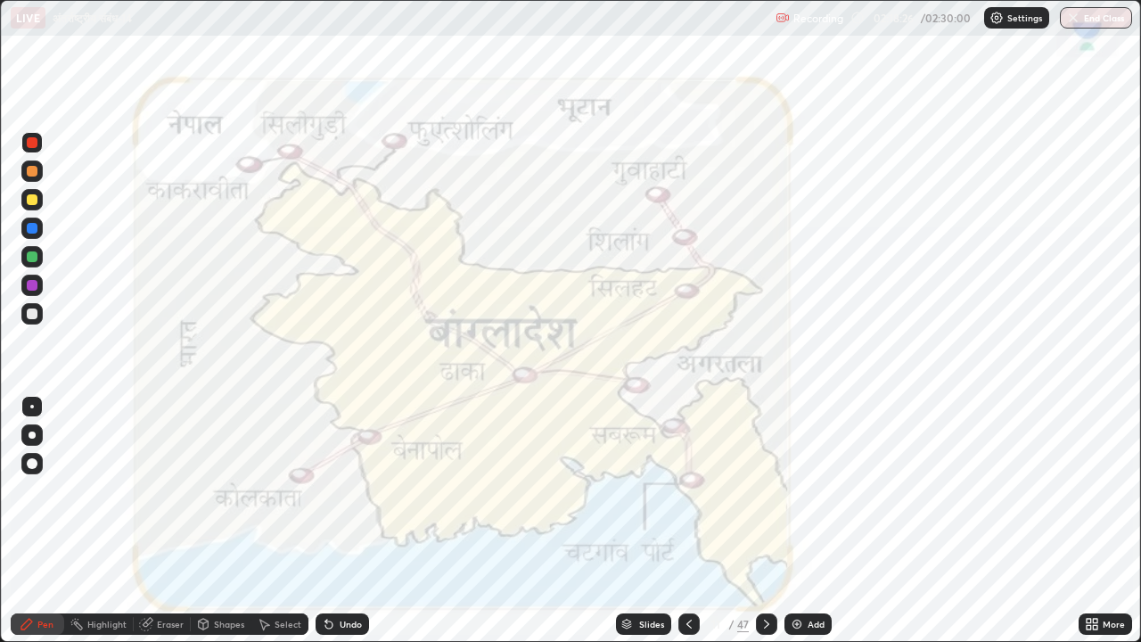
click at [765, 624] on icon at bounding box center [766, 624] width 14 height 14
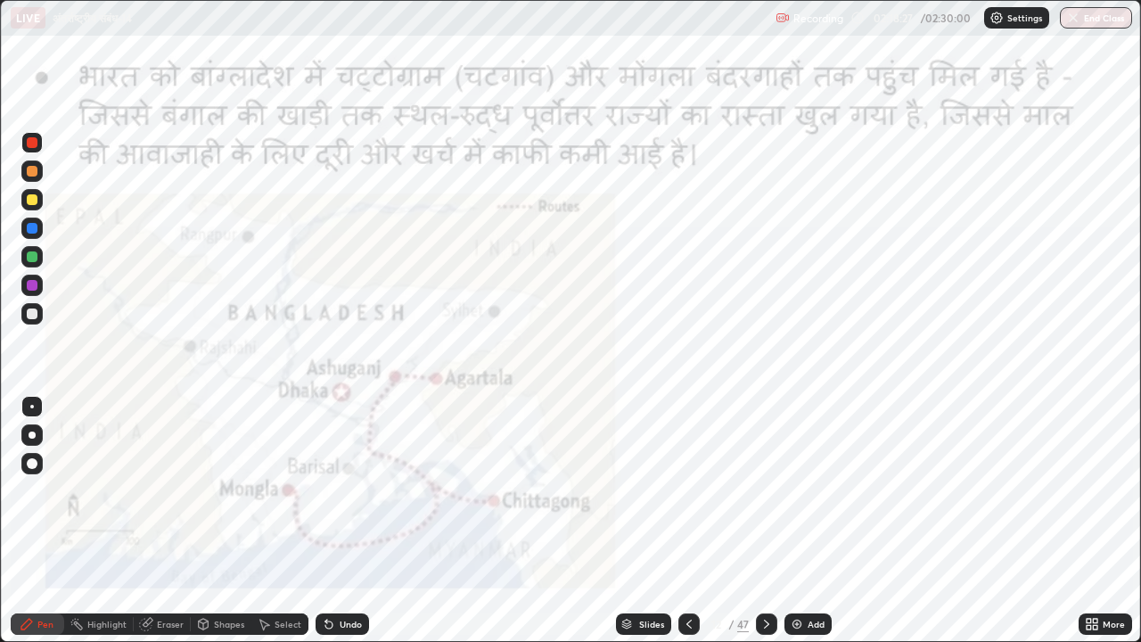
click at [751, 610] on div "12 / 47" at bounding box center [727, 624] width 99 height 36
click at [760, 619] on icon at bounding box center [766, 624] width 14 height 14
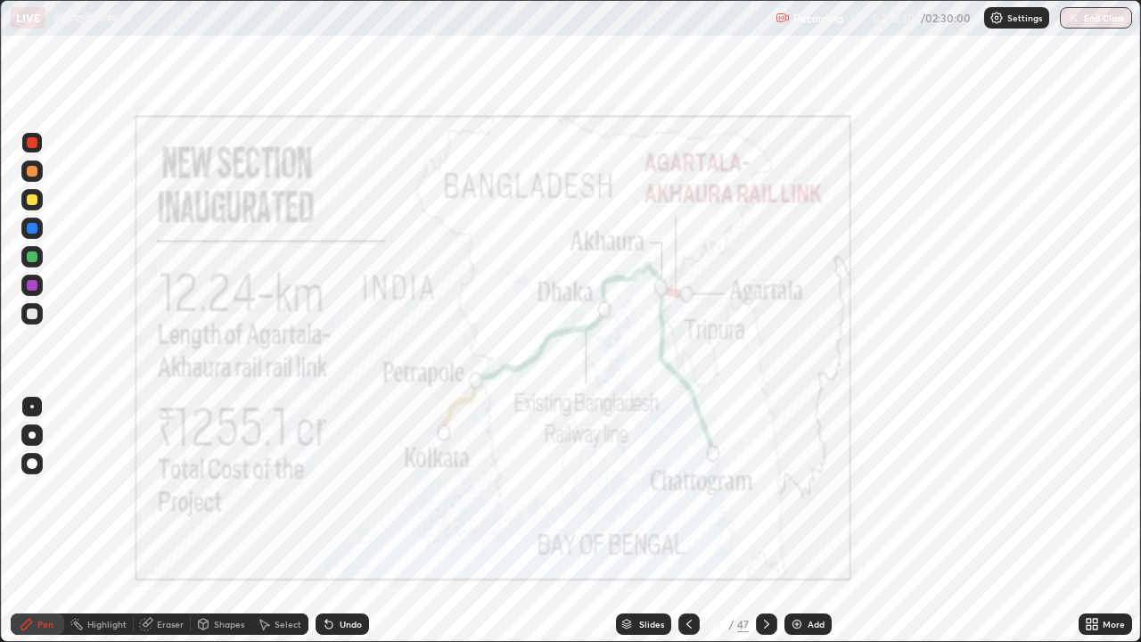
click at [759, 619] on icon at bounding box center [766, 624] width 14 height 14
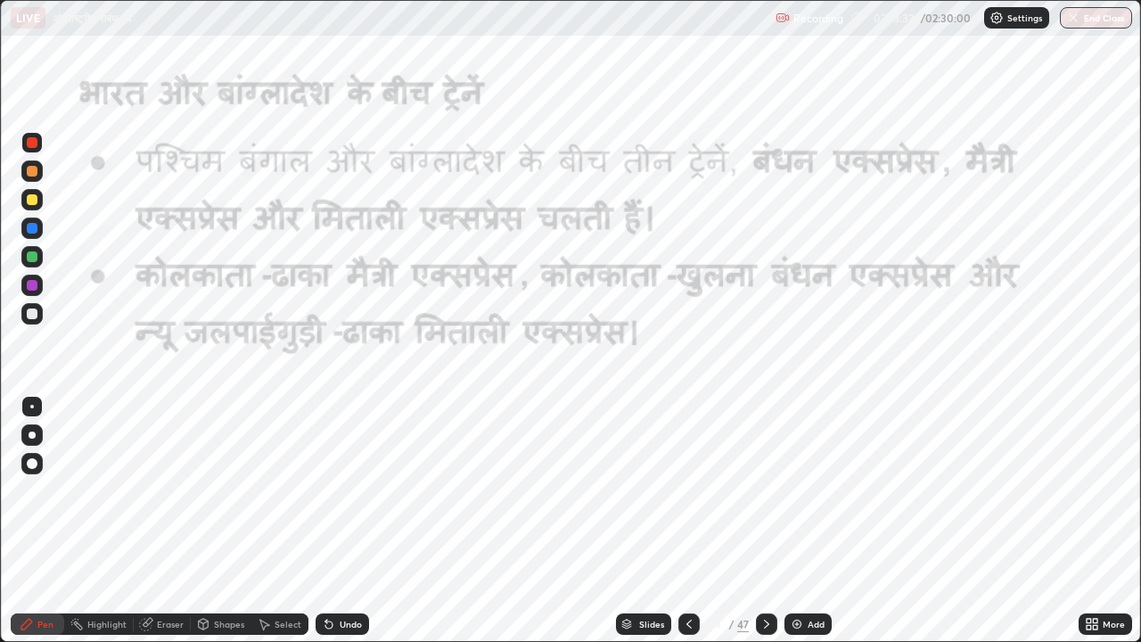
click at [762, 626] on icon at bounding box center [766, 624] width 14 height 14
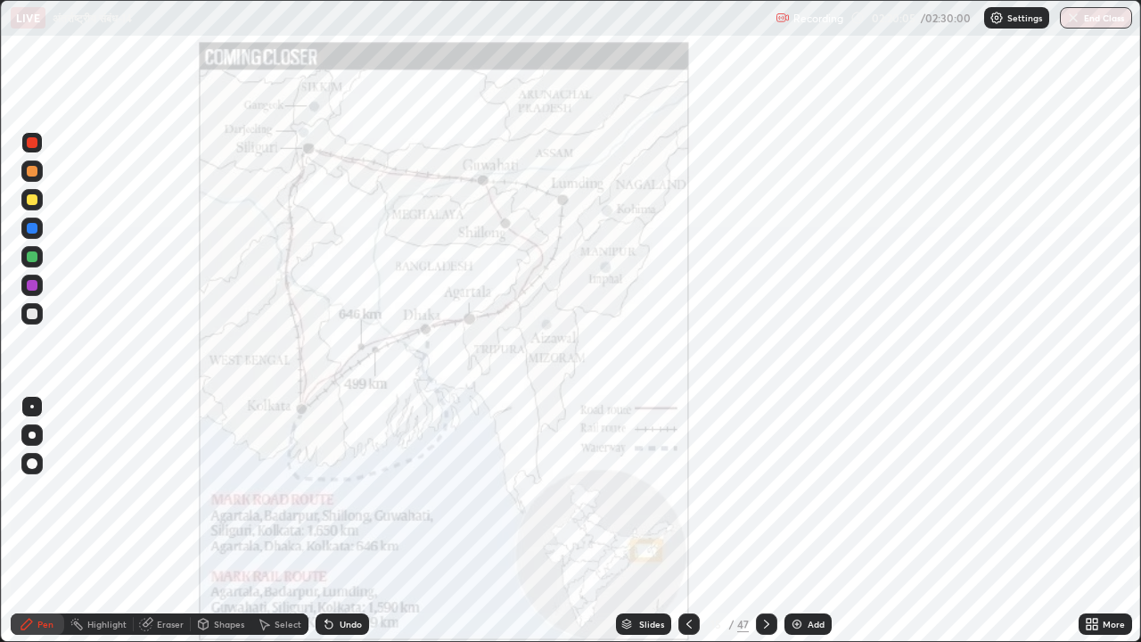
click at [763, 626] on icon at bounding box center [766, 624] width 14 height 14
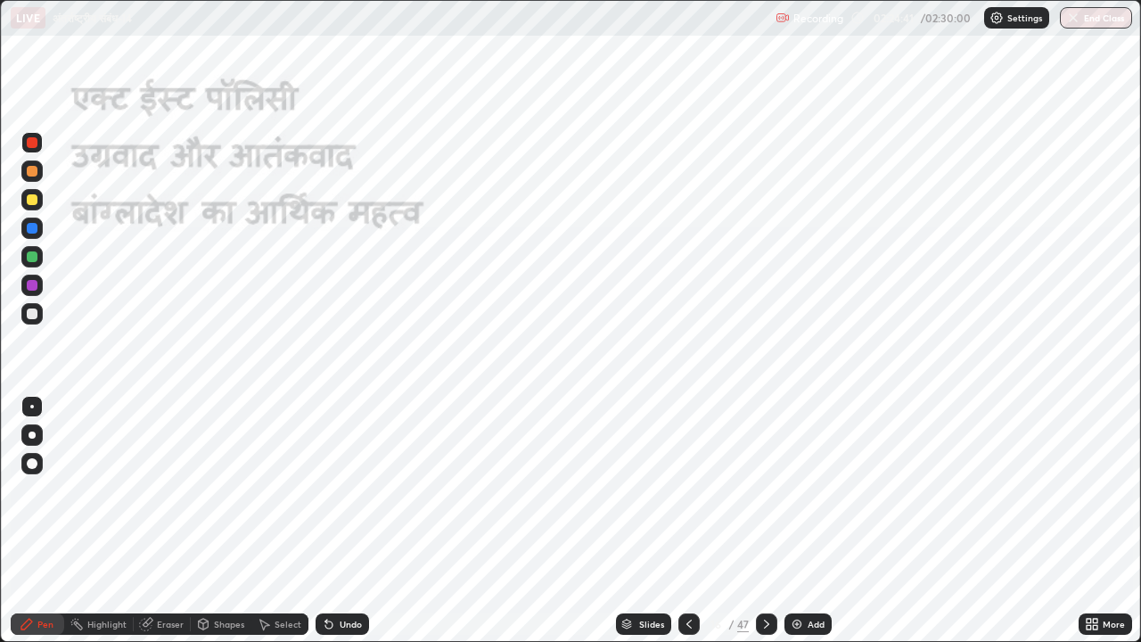
click at [682, 621] on icon at bounding box center [689, 624] width 14 height 14
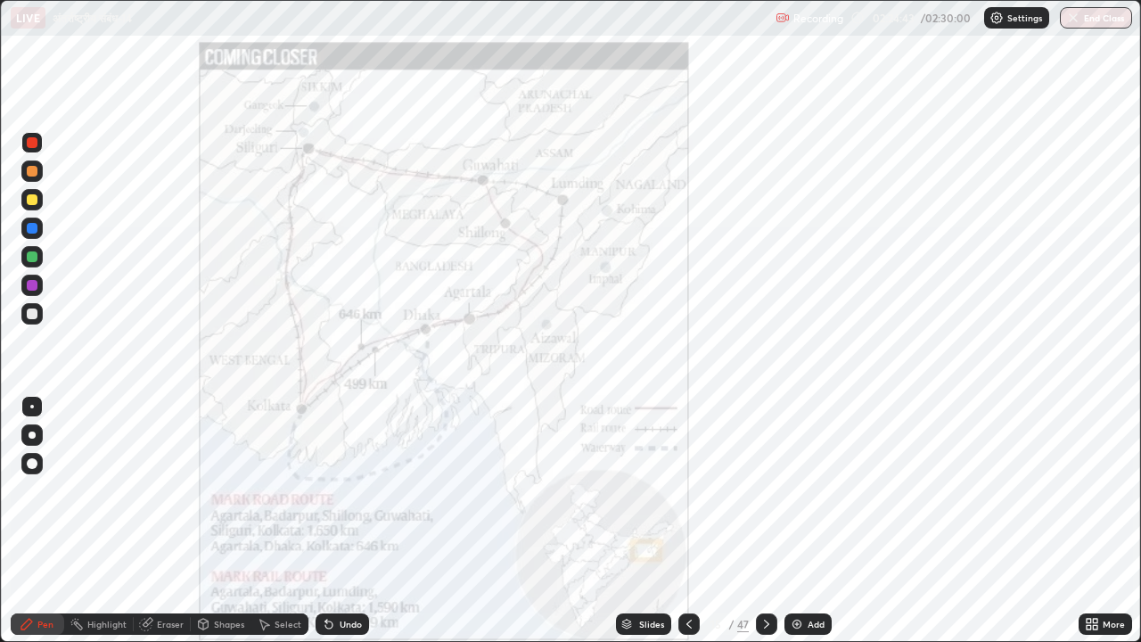
click at [684, 621] on icon at bounding box center [689, 624] width 14 height 14
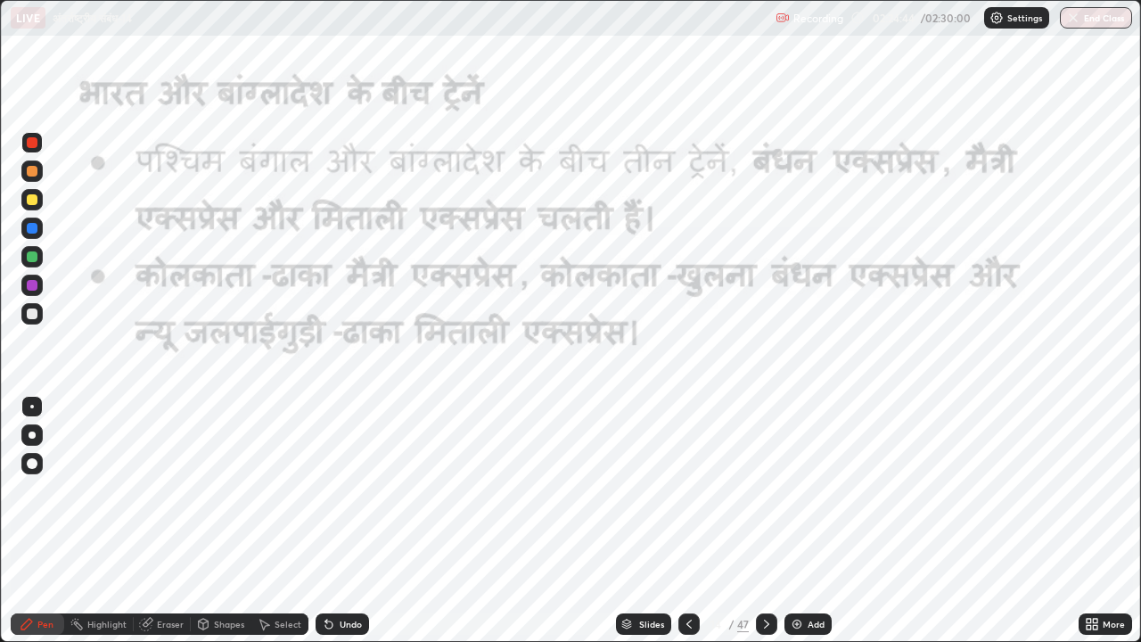
click at [686, 624] on icon at bounding box center [688, 623] width 5 height 9
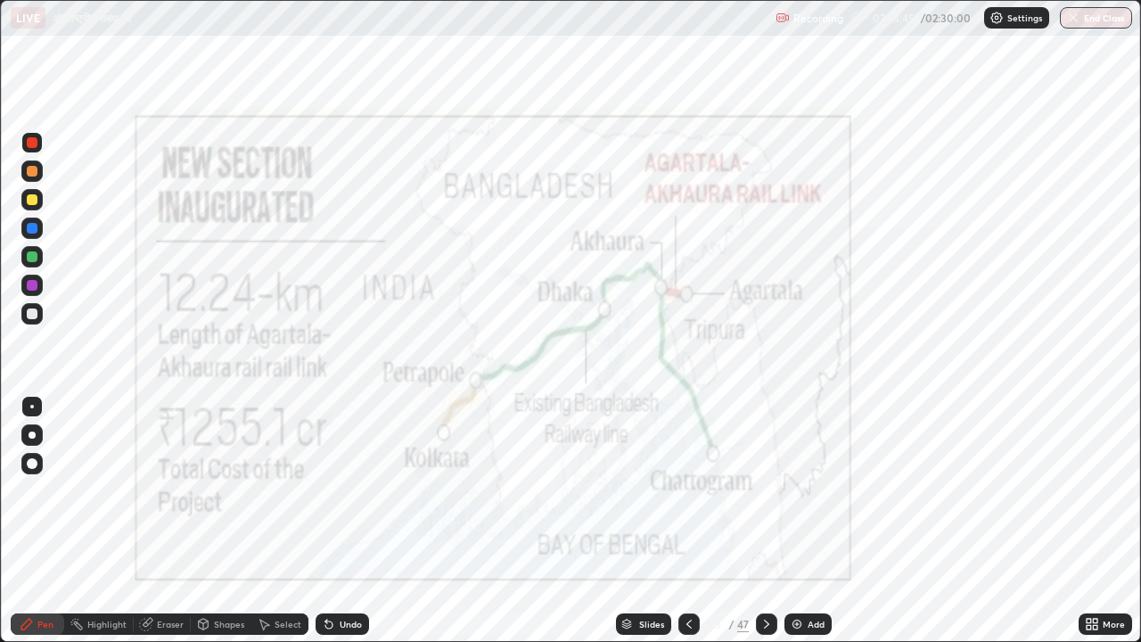
click at [687, 623] on icon at bounding box center [689, 624] width 14 height 14
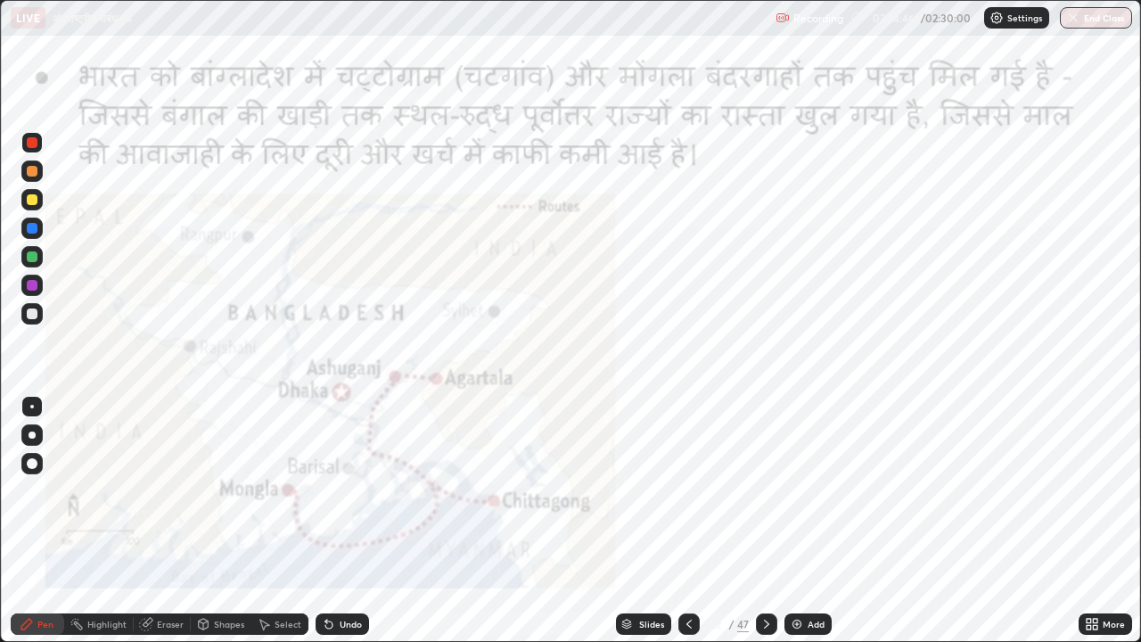
click at [687, 624] on icon at bounding box center [689, 624] width 14 height 14
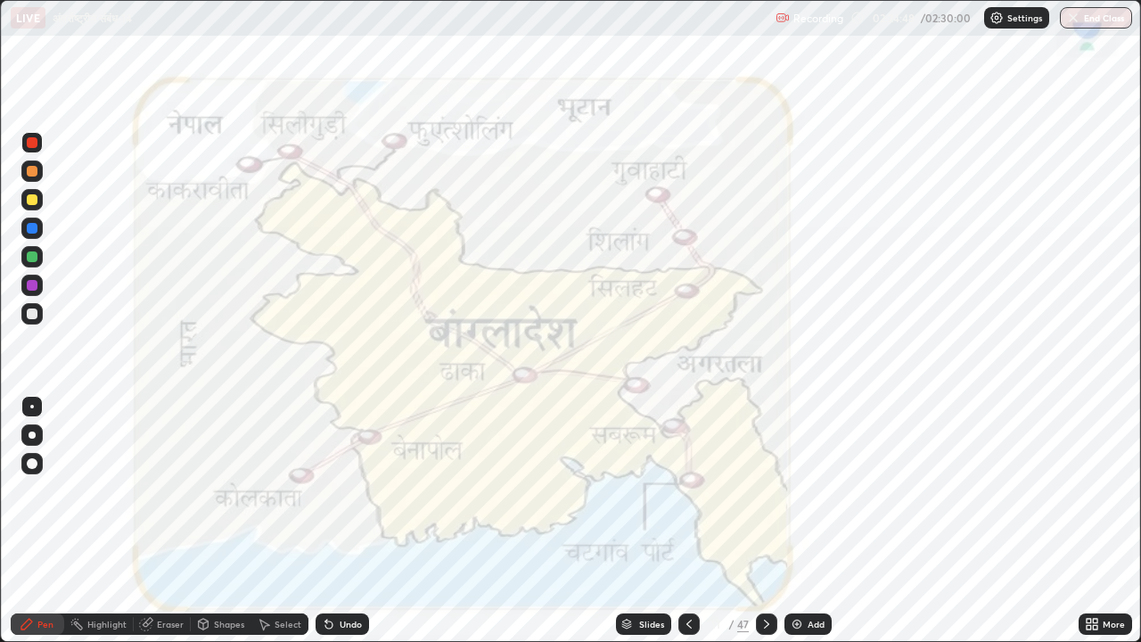
click at [690, 624] on icon at bounding box center [689, 624] width 14 height 14
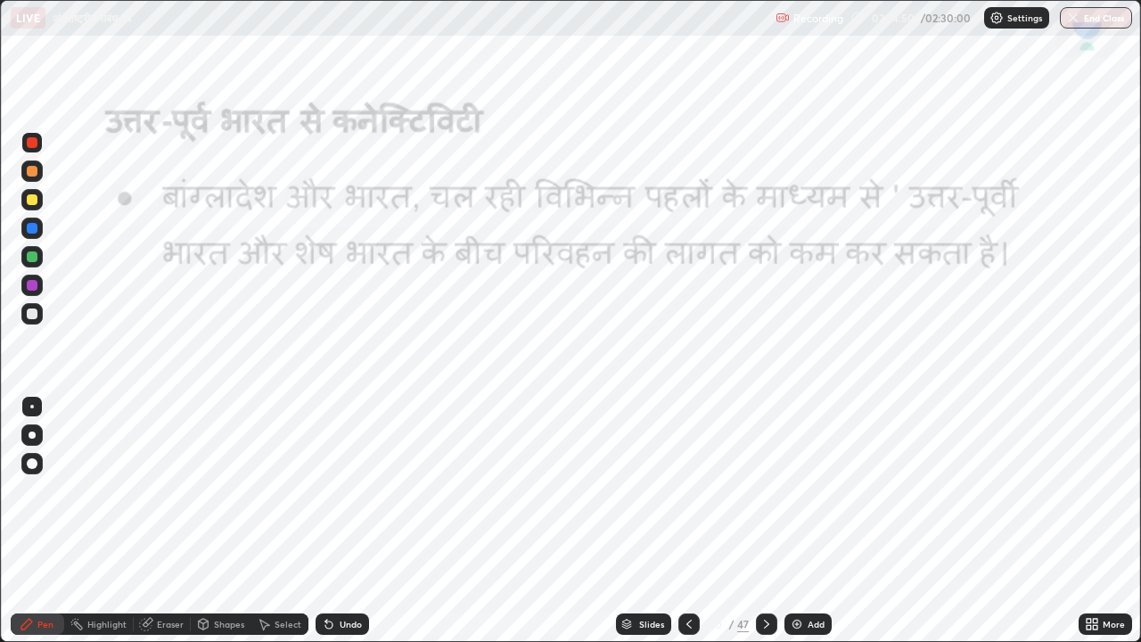
click at [769, 621] on icon at bounding box center [766, 624] width 14 height 14
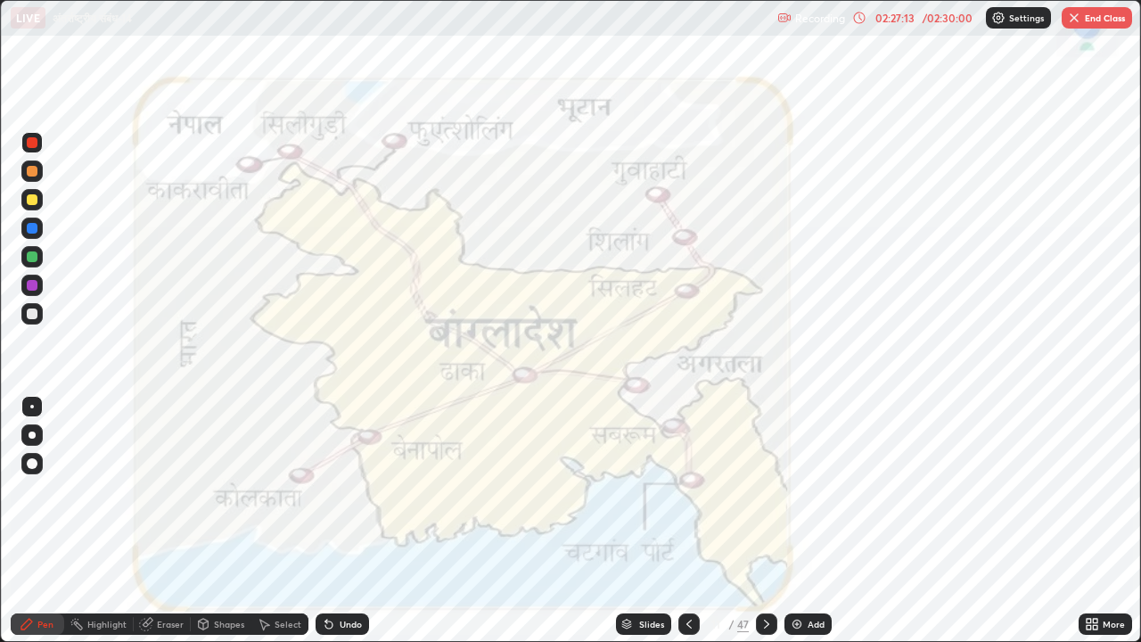
click at [764, 628] on icon at bounding box center [766, 624] width 14 height 14
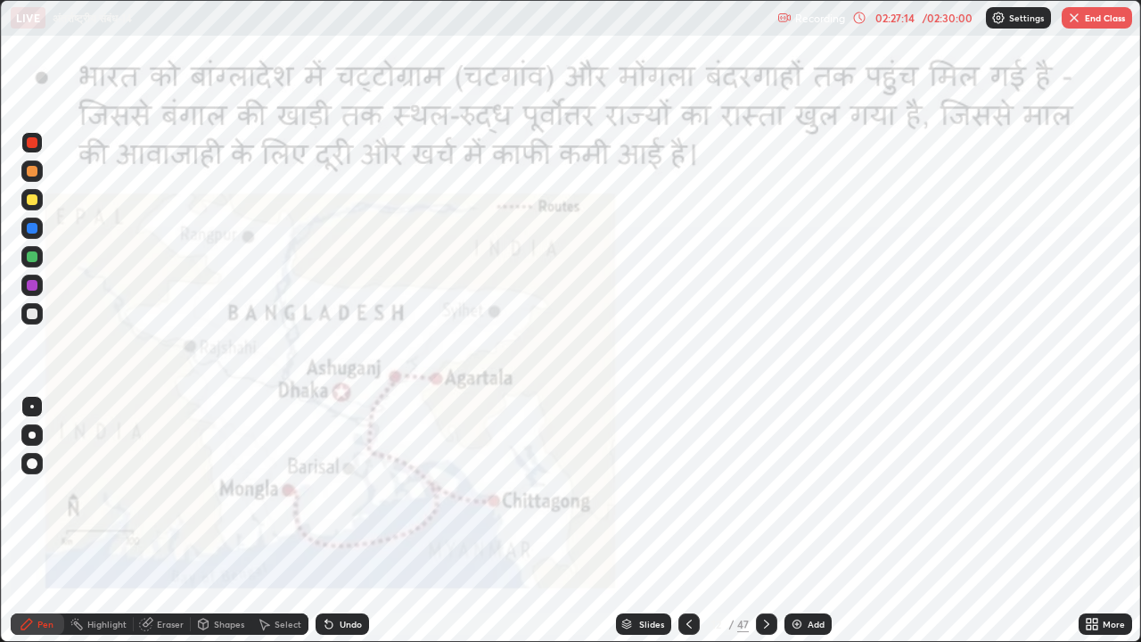
click at [758, 630] on div at bounding box center [766, 623] width 21 height 21
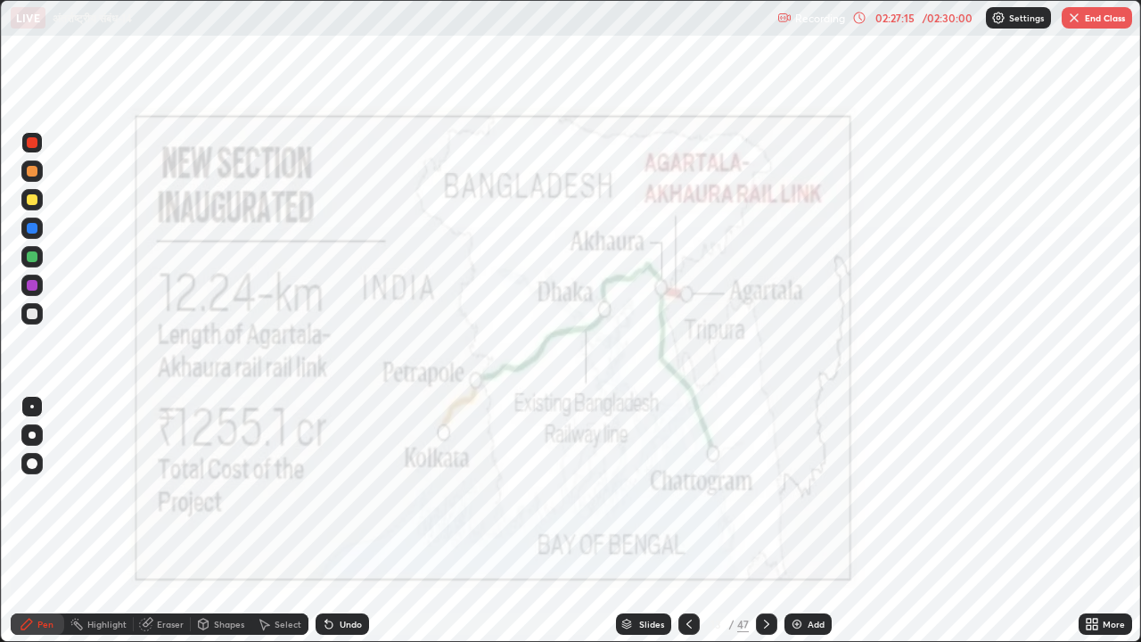
click at [756, 627] on div at bounding box center [766, 623] width 21 height 21
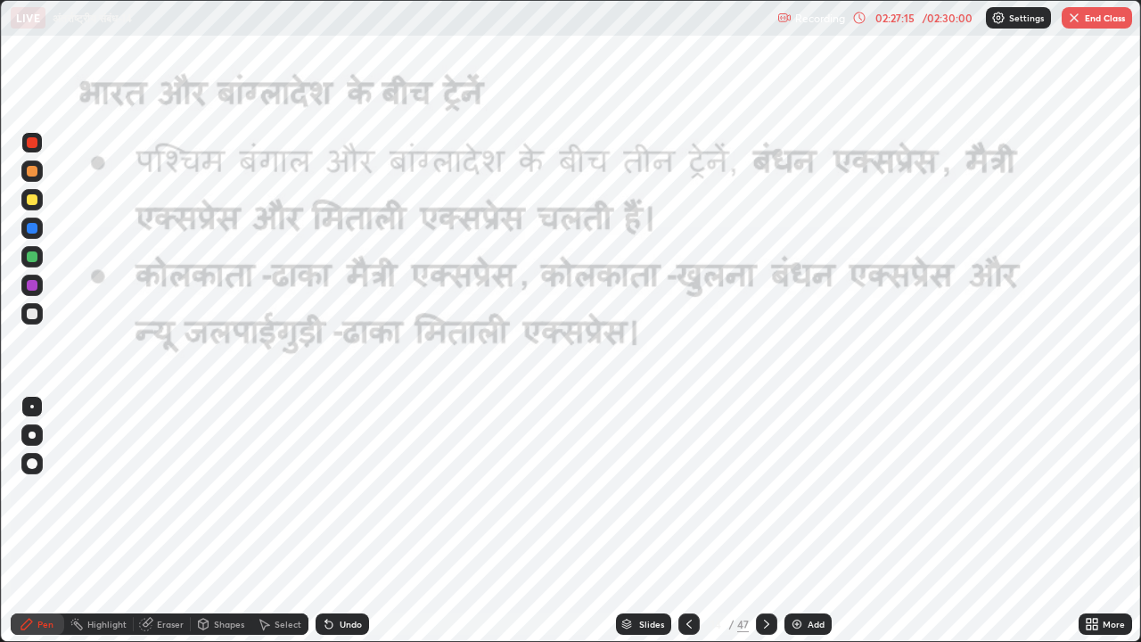
click at [756, 622] on div at bounding box center [766, 623] width 21 height 21
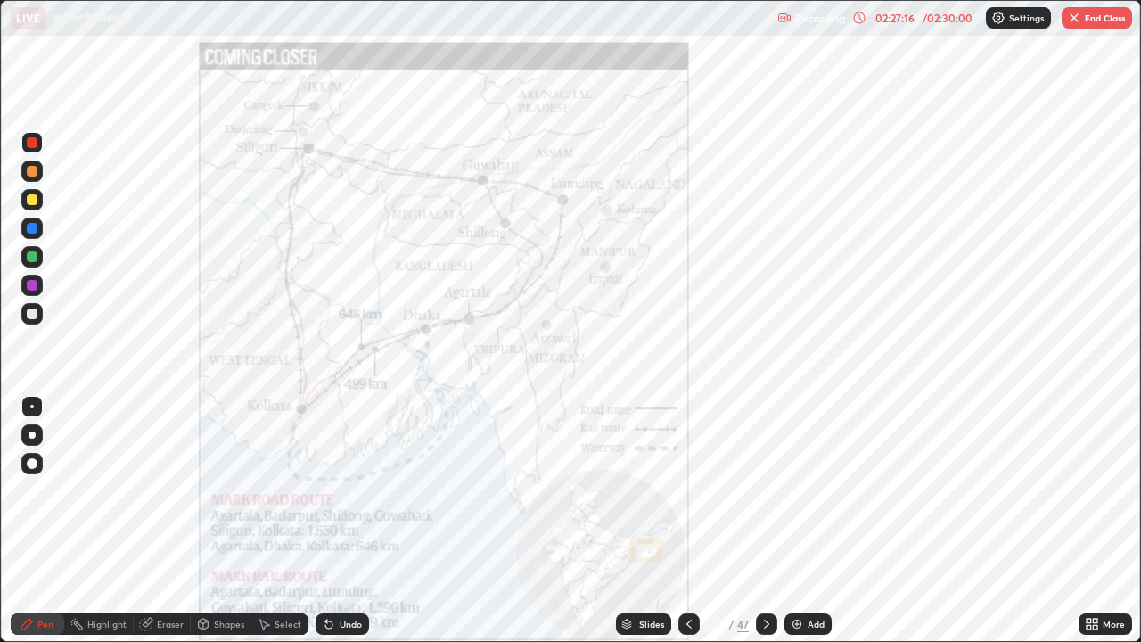
click at [759, 622] on icon at bounding box center [766, 624] width 14 height 14
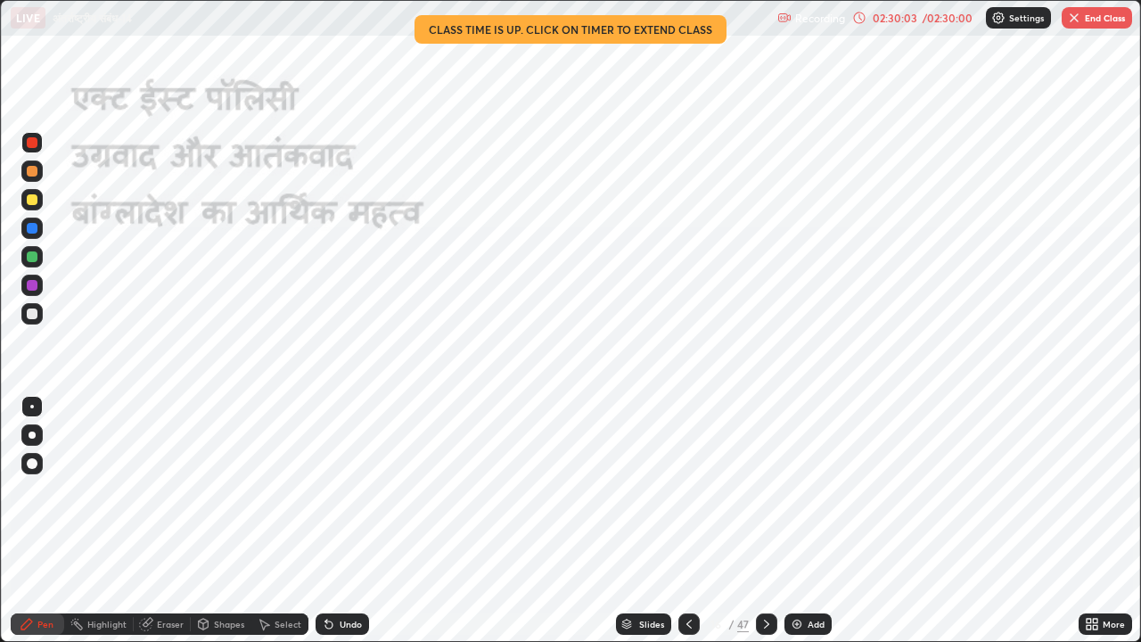
click at [893, 13] on div "02:30:03" at bounding box center [895, 17] width 50 height 11
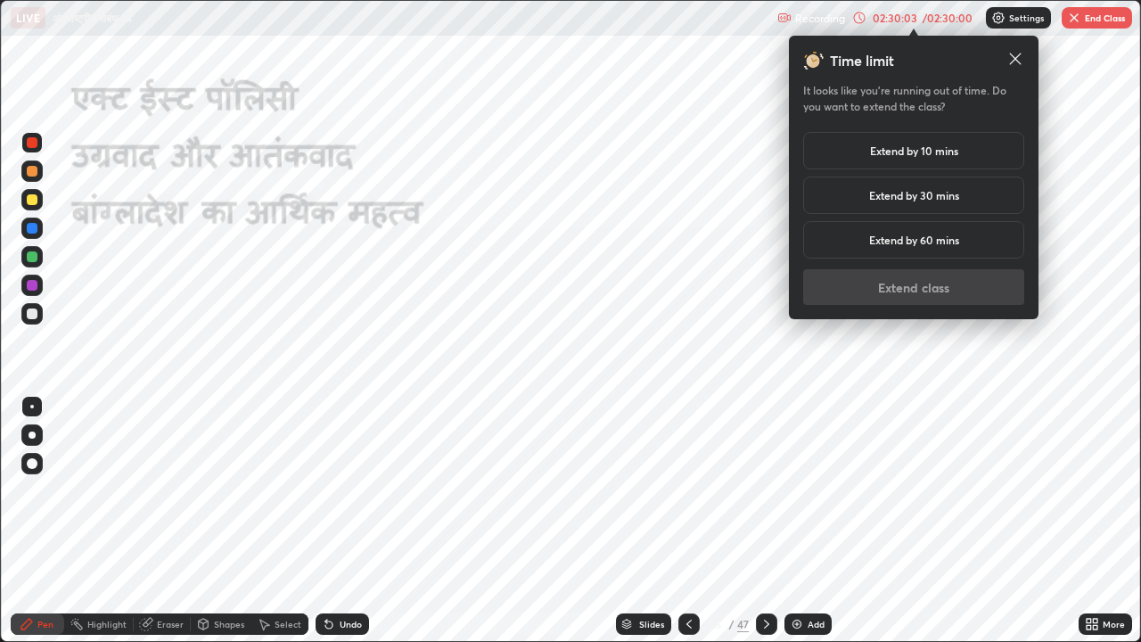
click at [928, 152] on h5 "Extend by 10 mins" at bounding box center [914, 151] width 88 height 16
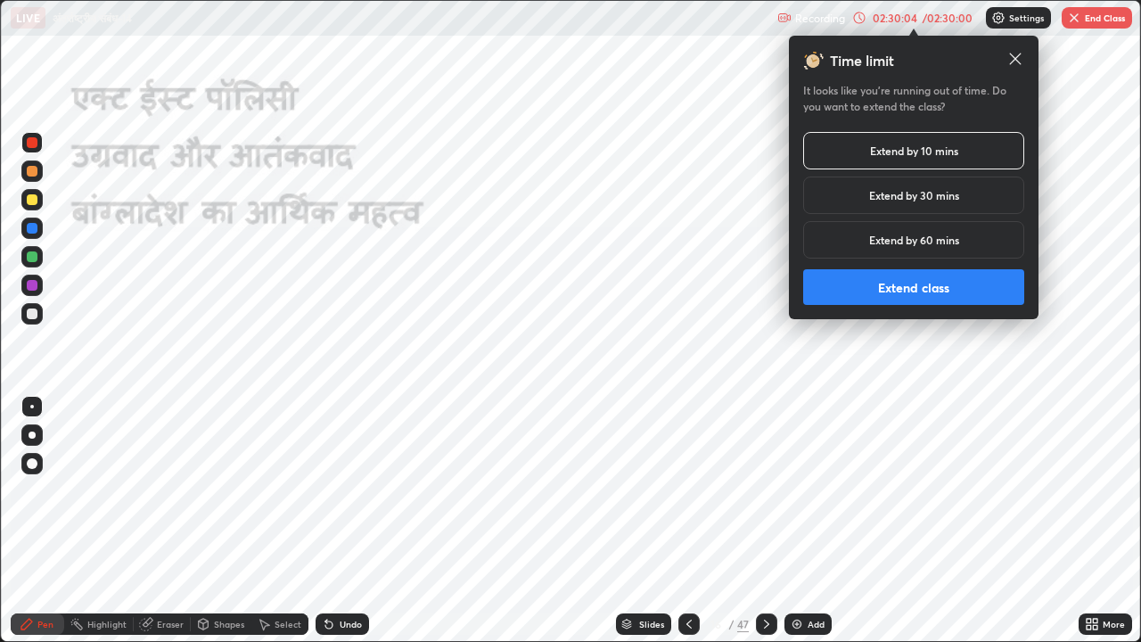
click at [936, 284] on button "Extend class" at bounding box center [913, 287] width 221 height 36
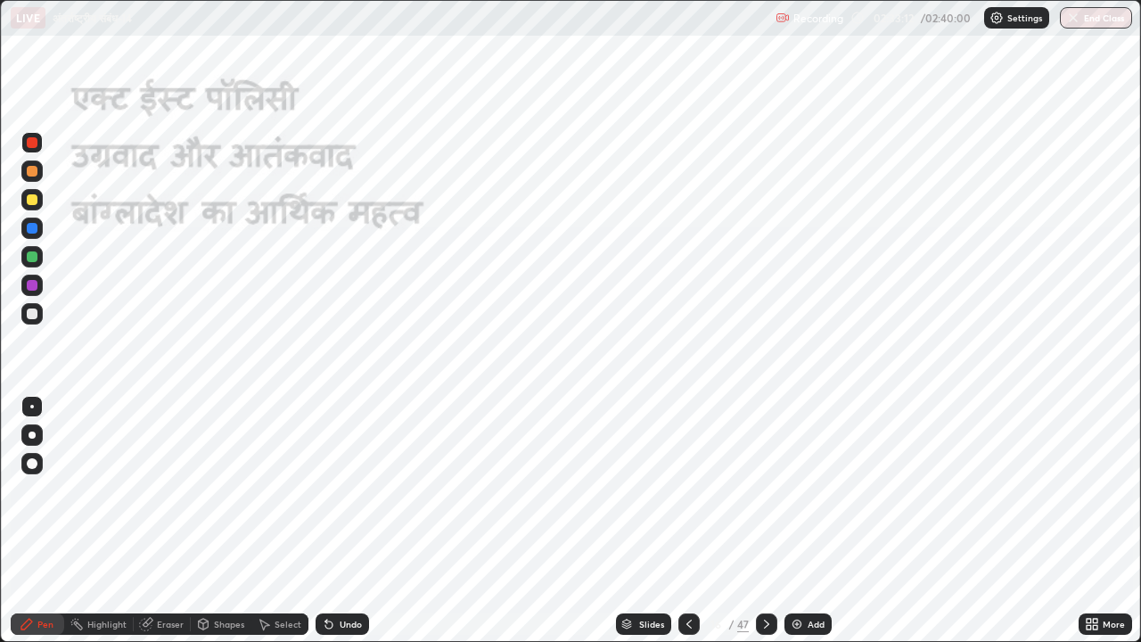
click at [1097, 16] on button "End Class" at bounding box center [1096, 17] width 72 height 21
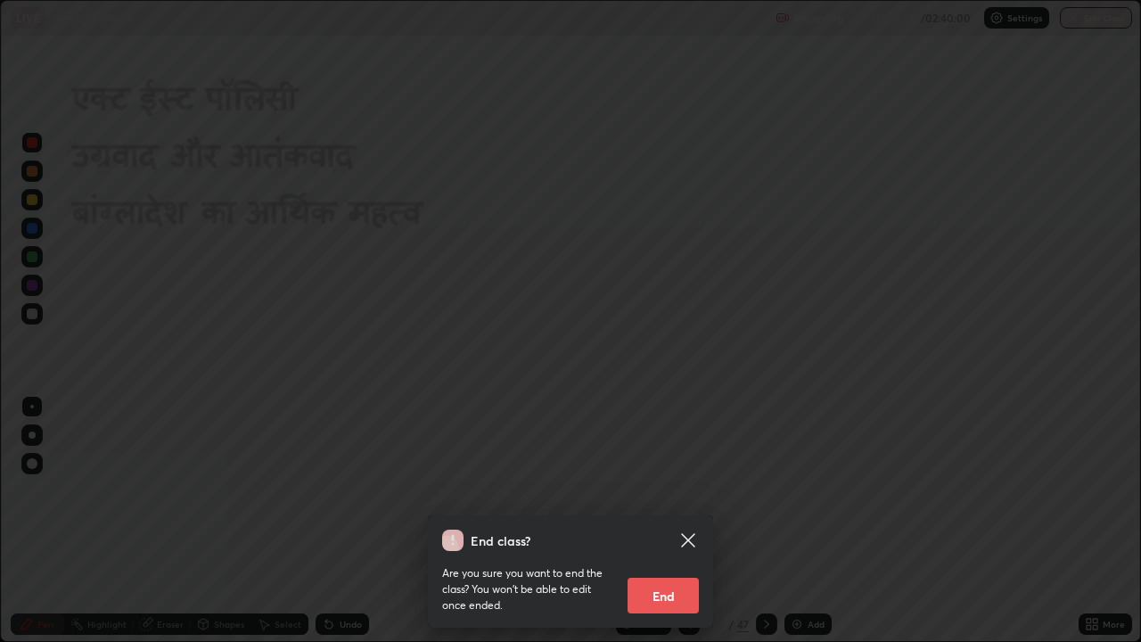
click at [656, 594] on button "End" at bounding box center [662, 596] width 71 height 36
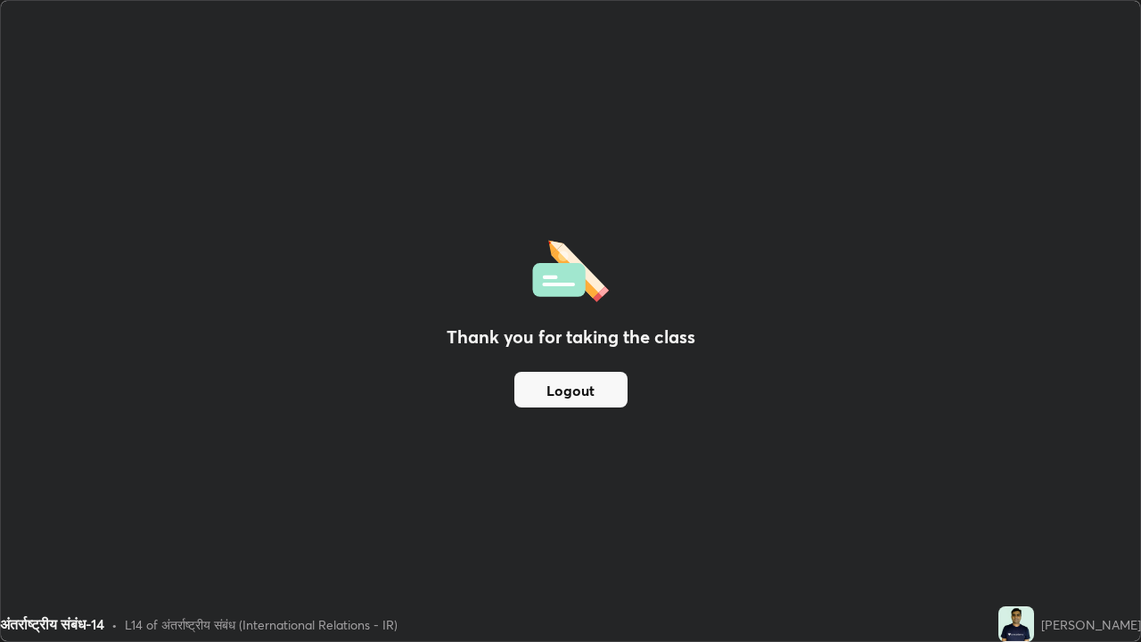
click at [613, 398] on button "Logout" at bounding box center [570, 390] width 113 height 36
click at [617, 398] on button "Logout" at bounding box center [570, 390] width 113 height 36
click at [601, 389] on button "Logout" at bounding box center [570, 390] width 113 height 36
click at [599, 386] on button "Logout" at bounding box center [570, 390] width 113 height 36
click at [602, 381] on button "Logout" at bounding box center [570, 390] width 113 height 36
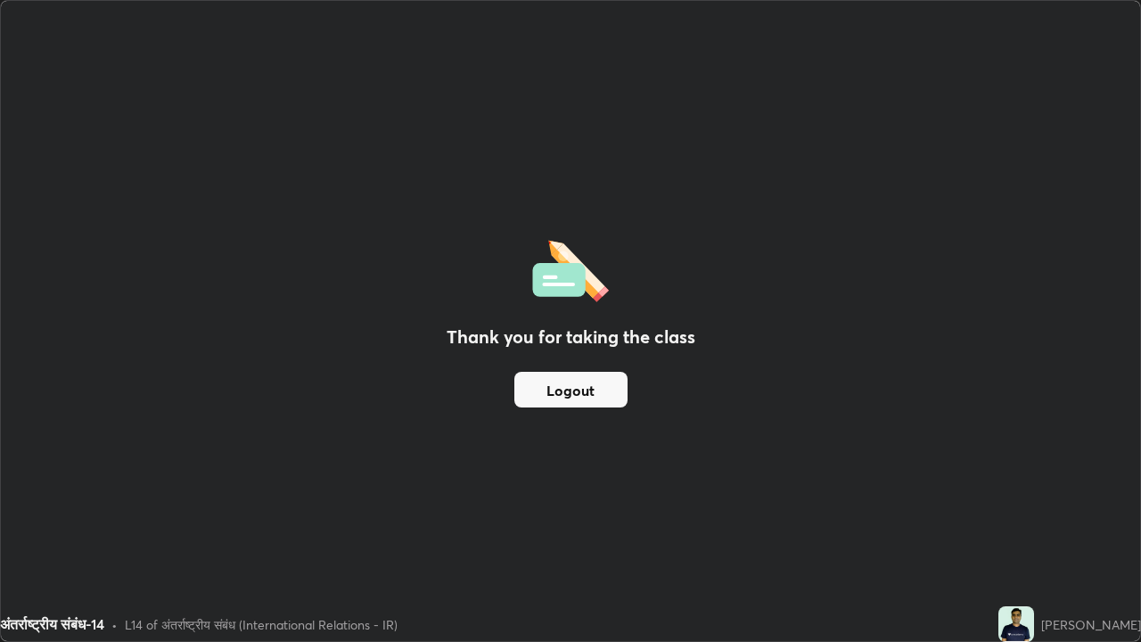
click at [607, 385] on button "Logout" at bounding box center [570, 390] width 113 height 36
click at [611, 387] on button "Logout" at bounding box center [570, 390] width 113 height 36
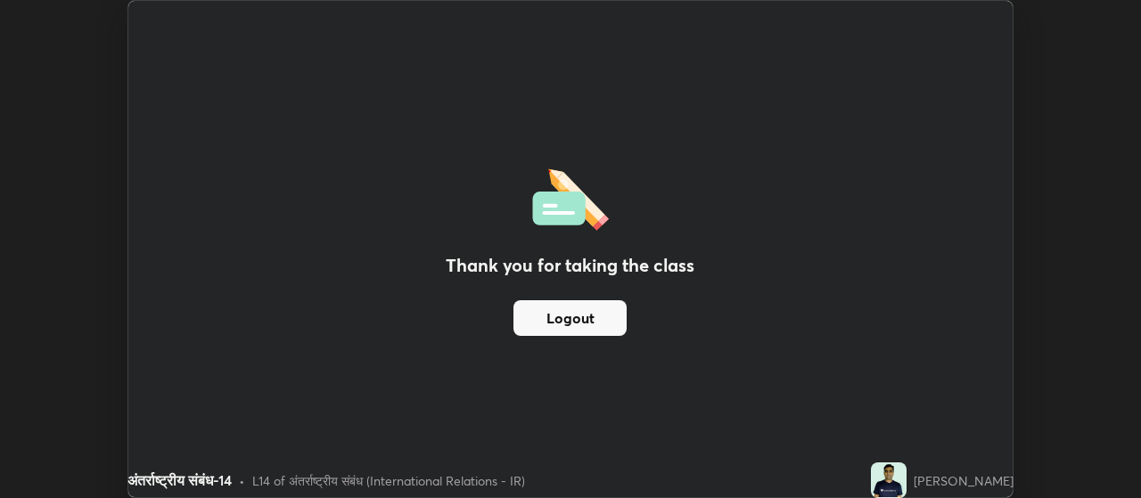
scroll to position [88628, 87986]
